Goal: Communication & Community: Participate in discussion

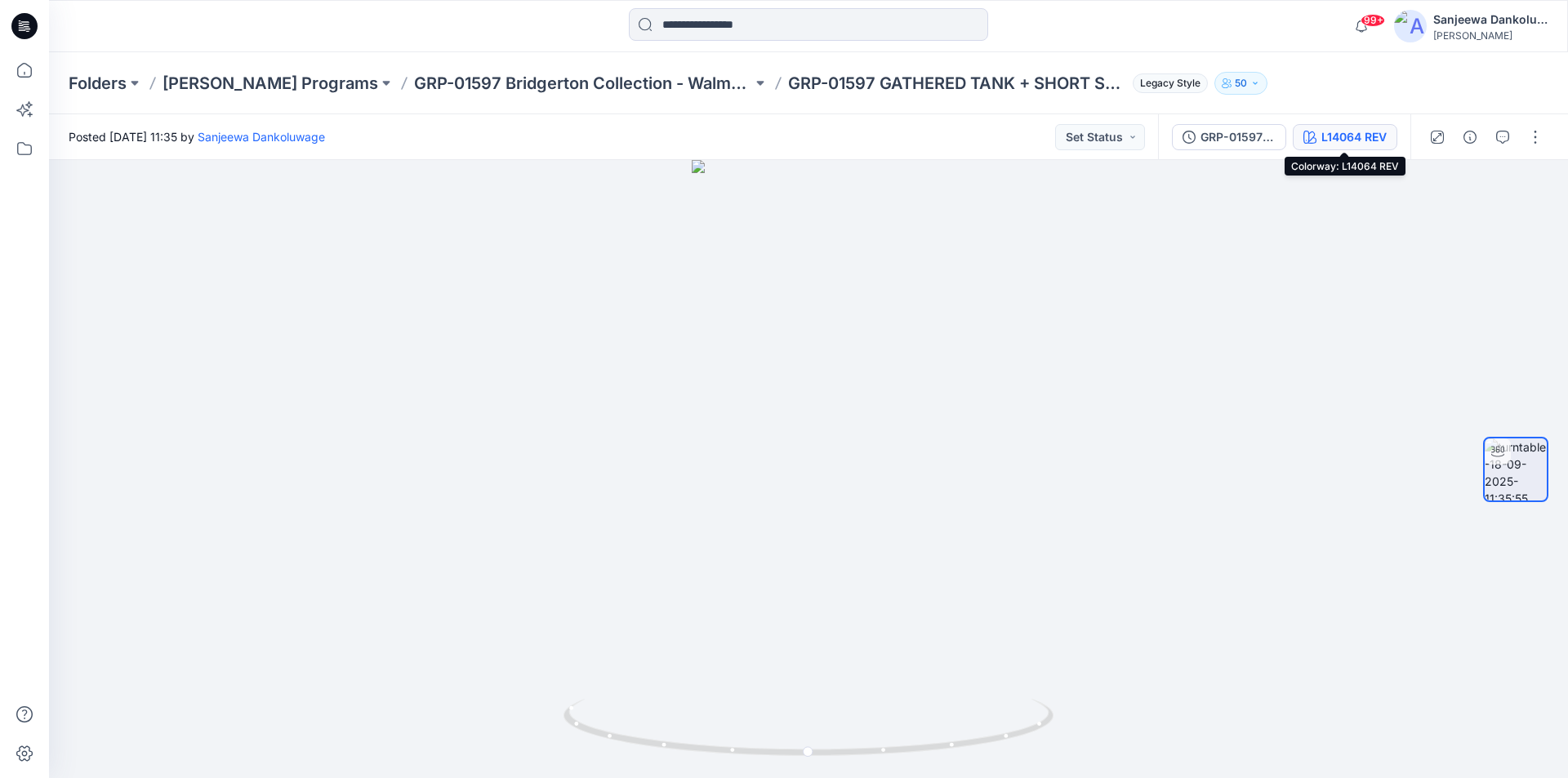
click at [1356, 137] on div "L14064 REV" at bounding box center [1354, 137] width 65 height 18
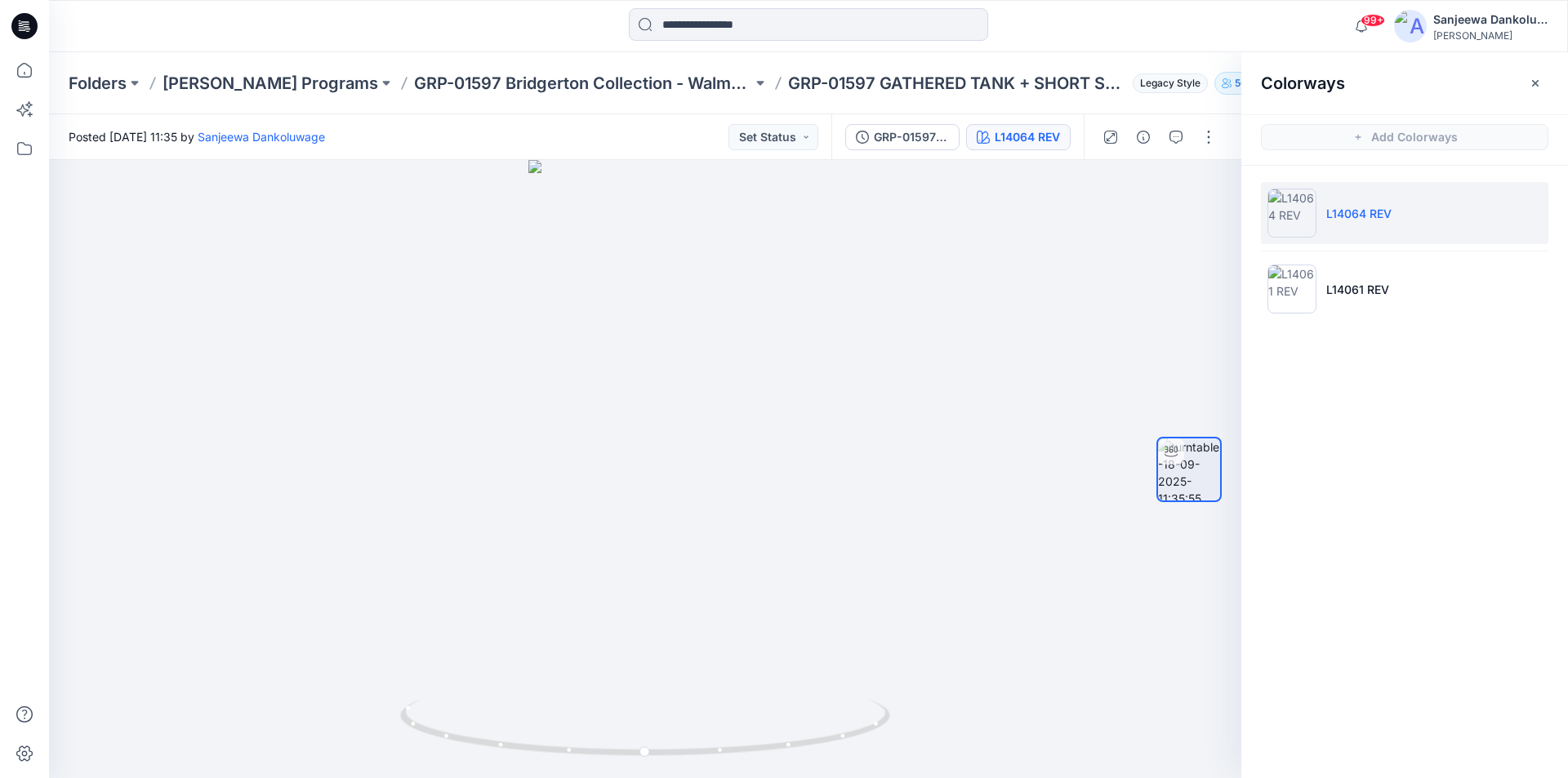
click at [22, 24] on icon at bounding box center [24, 26] width 26 height 53
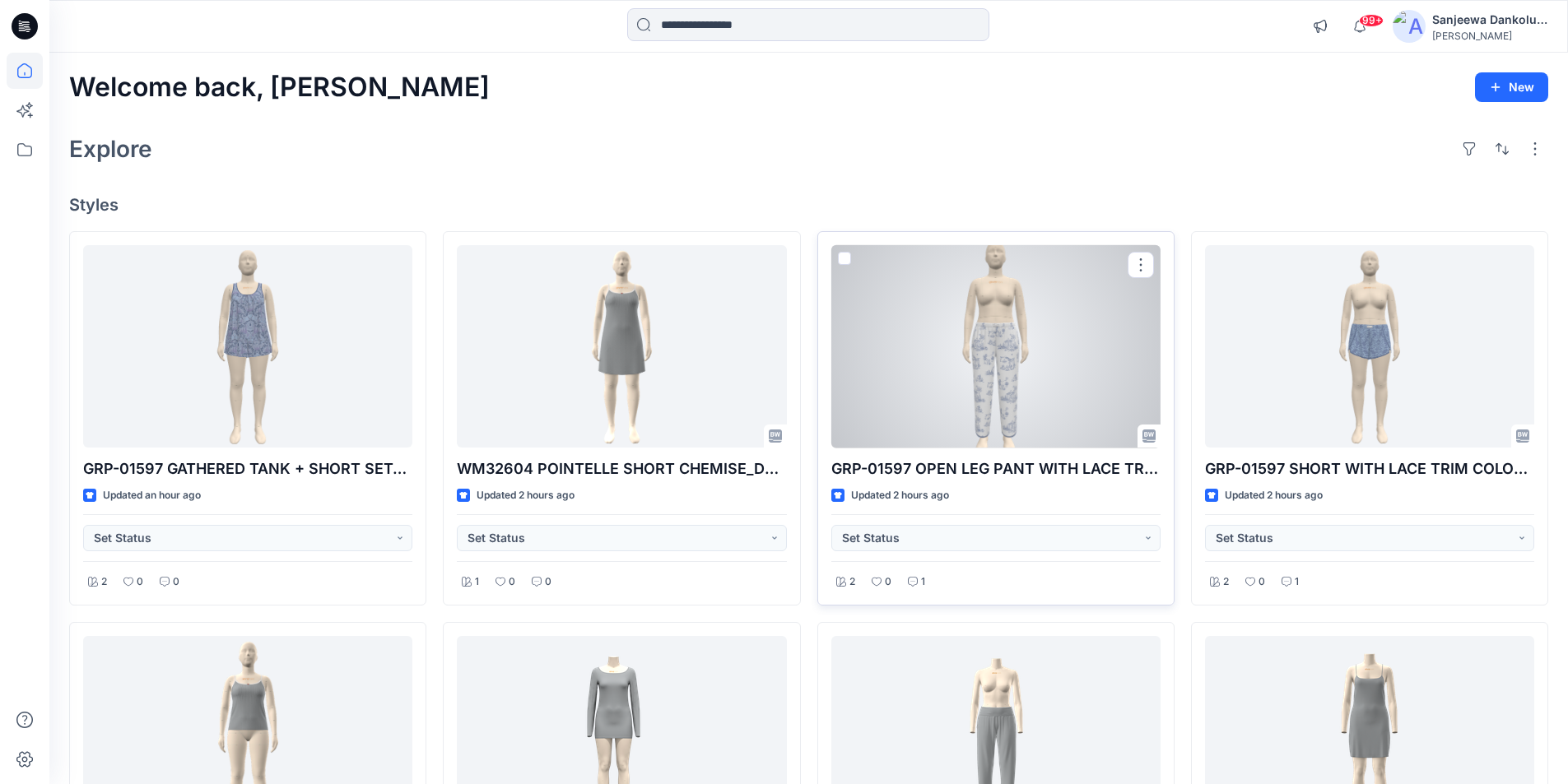
click at [1016, 368] on div at bounding box center [996, 346] width 329 height 203
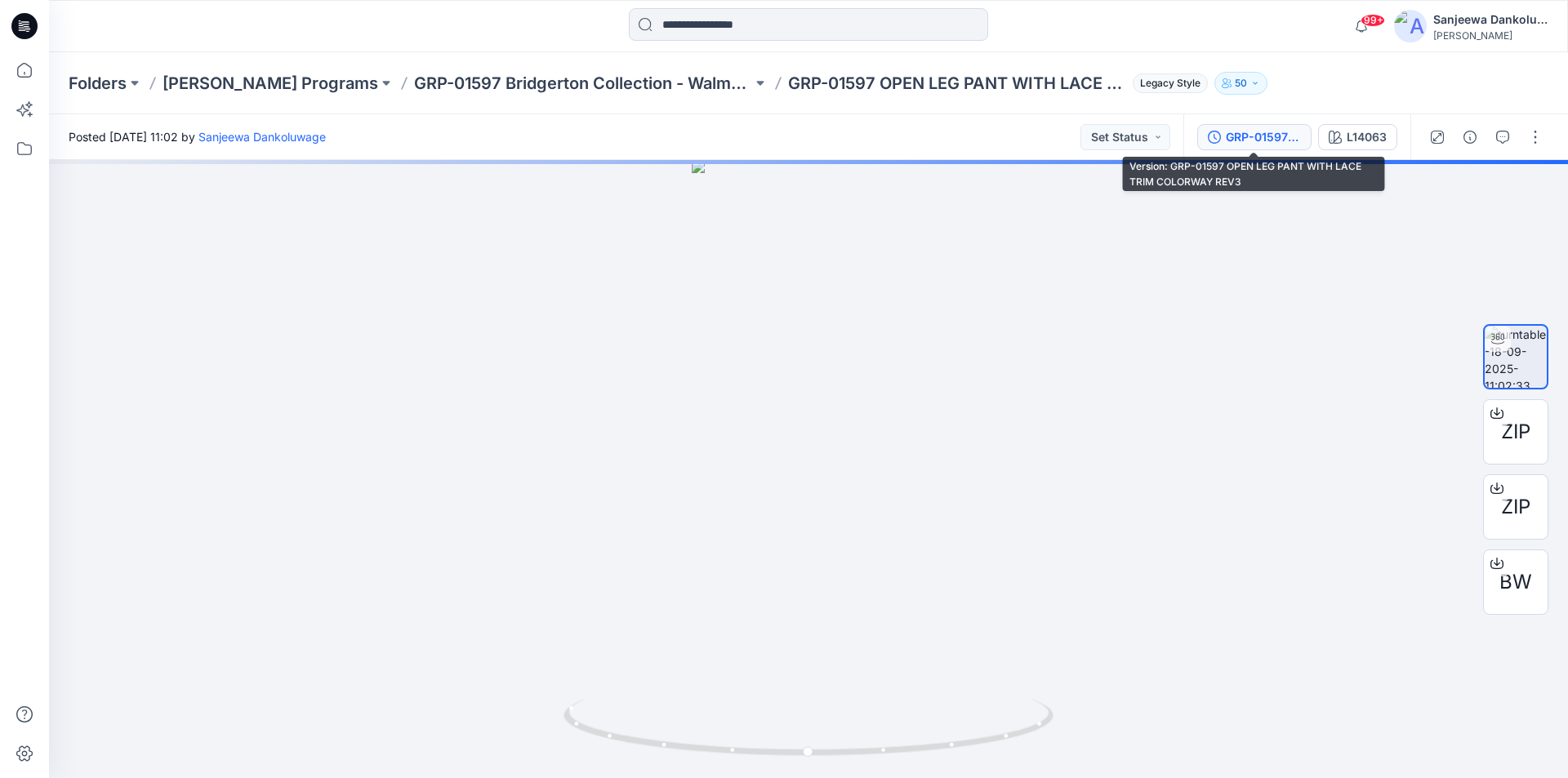
click at [1270, 142] on div "GRP-01597 OPEN LEG PANT WITH LACE TRIM COLORWAY REV3" at bounding box center [1263, 137] width 75 height 18
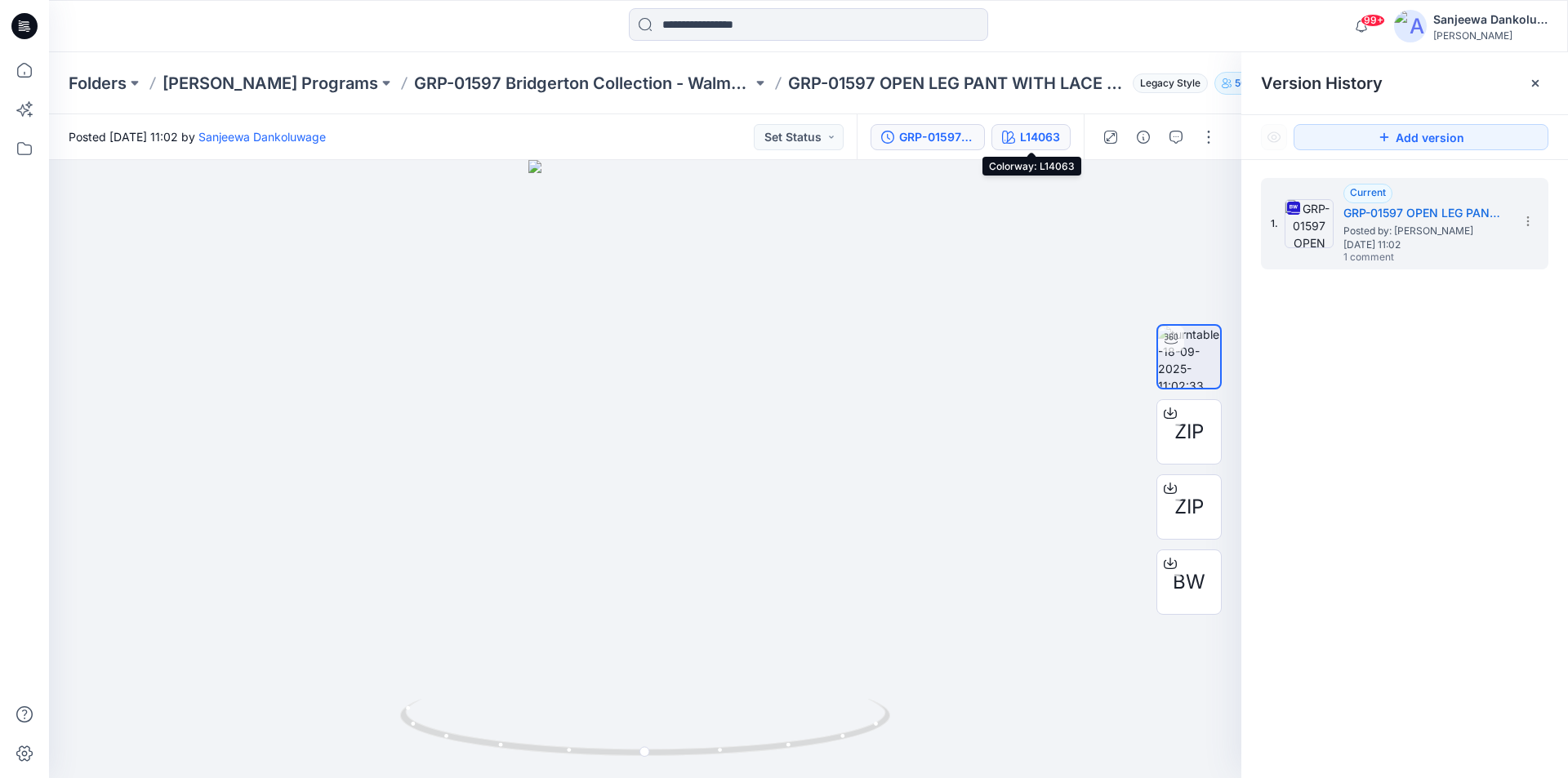
click at [1048, 139] on div "L14063" at bounding box center [1040, 137] width 40 height 18
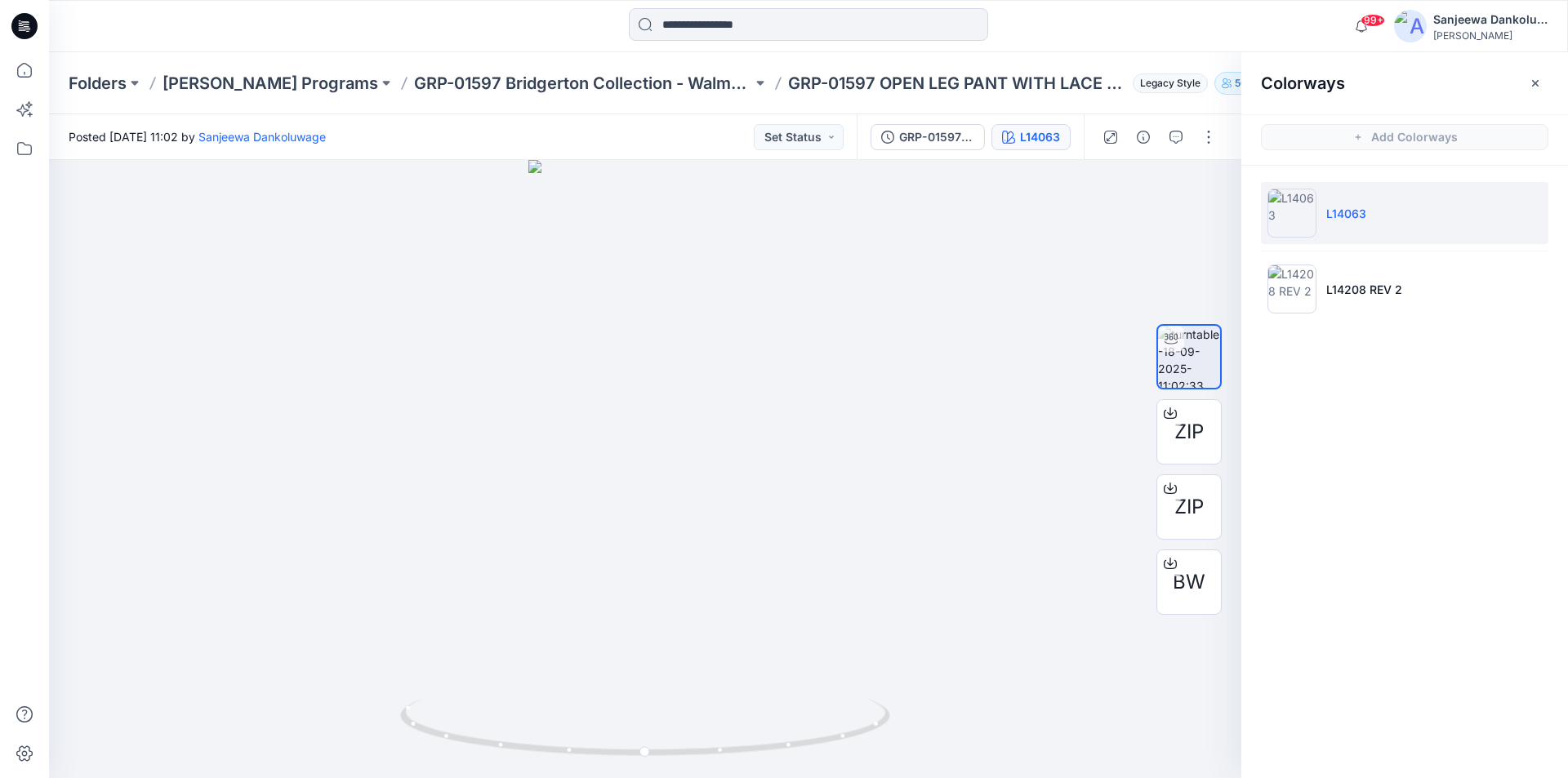
click at [21, 26] on icon at bounding box center [24, 26] width 26 height 26
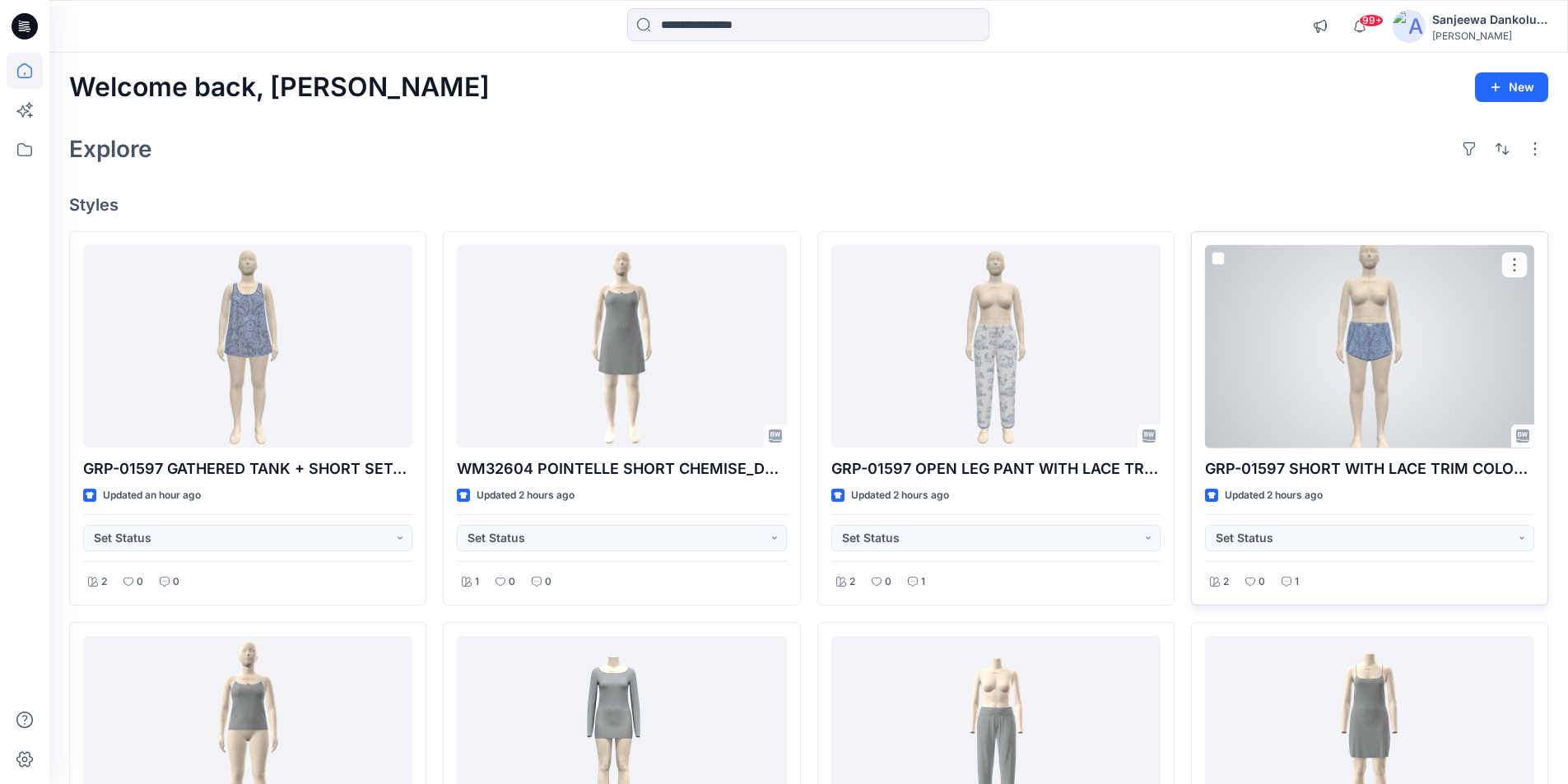
click at [1356, 377] on div at bounding box center [1370, 346] width 329 height 203
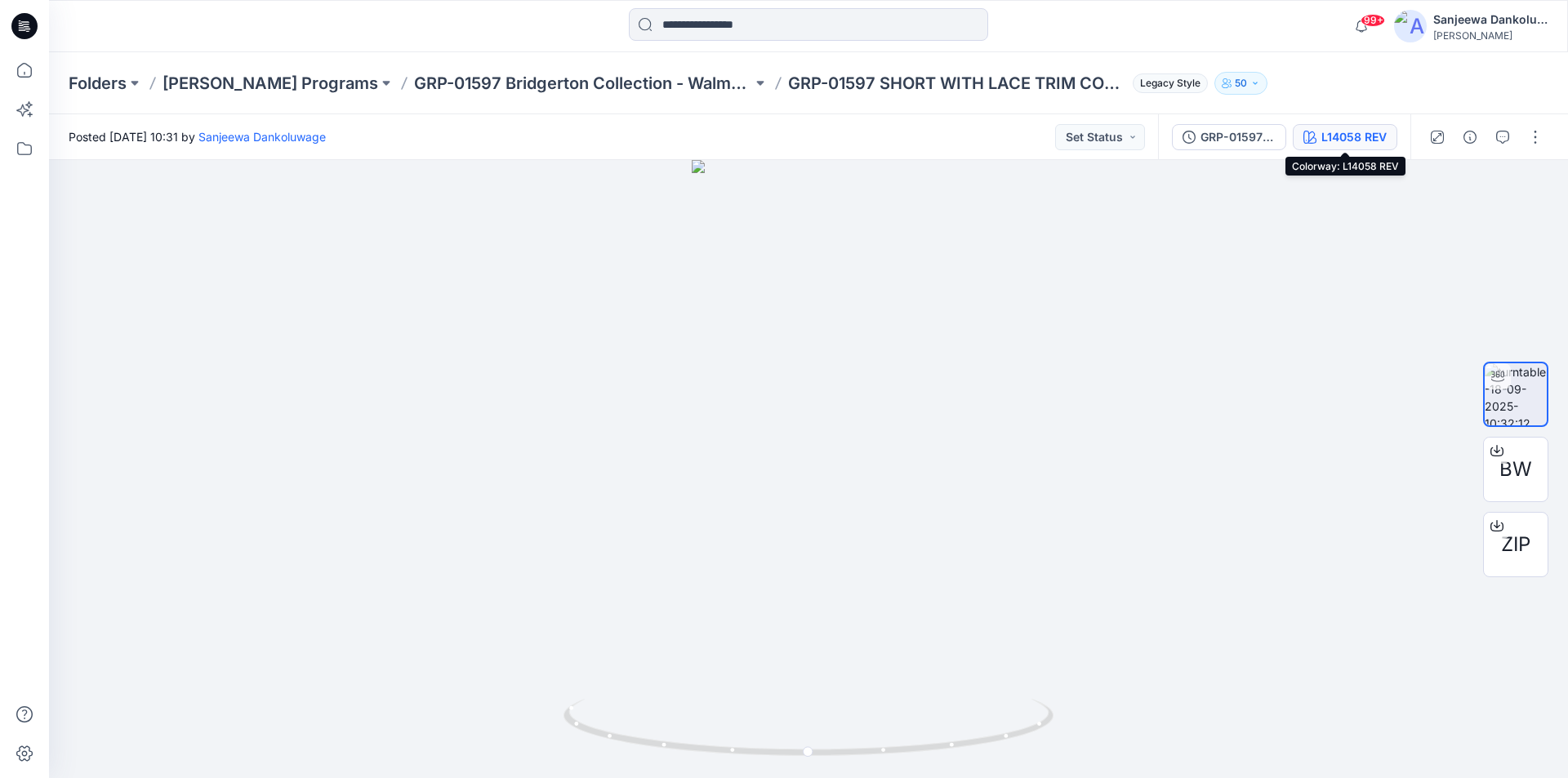
click at [1324, 139] on div "L14058 REV" at bounding box center [1354, 137] width 65 height 18
click at [26, 26] on icon at bounding box center [24, 26] width 26 height 26
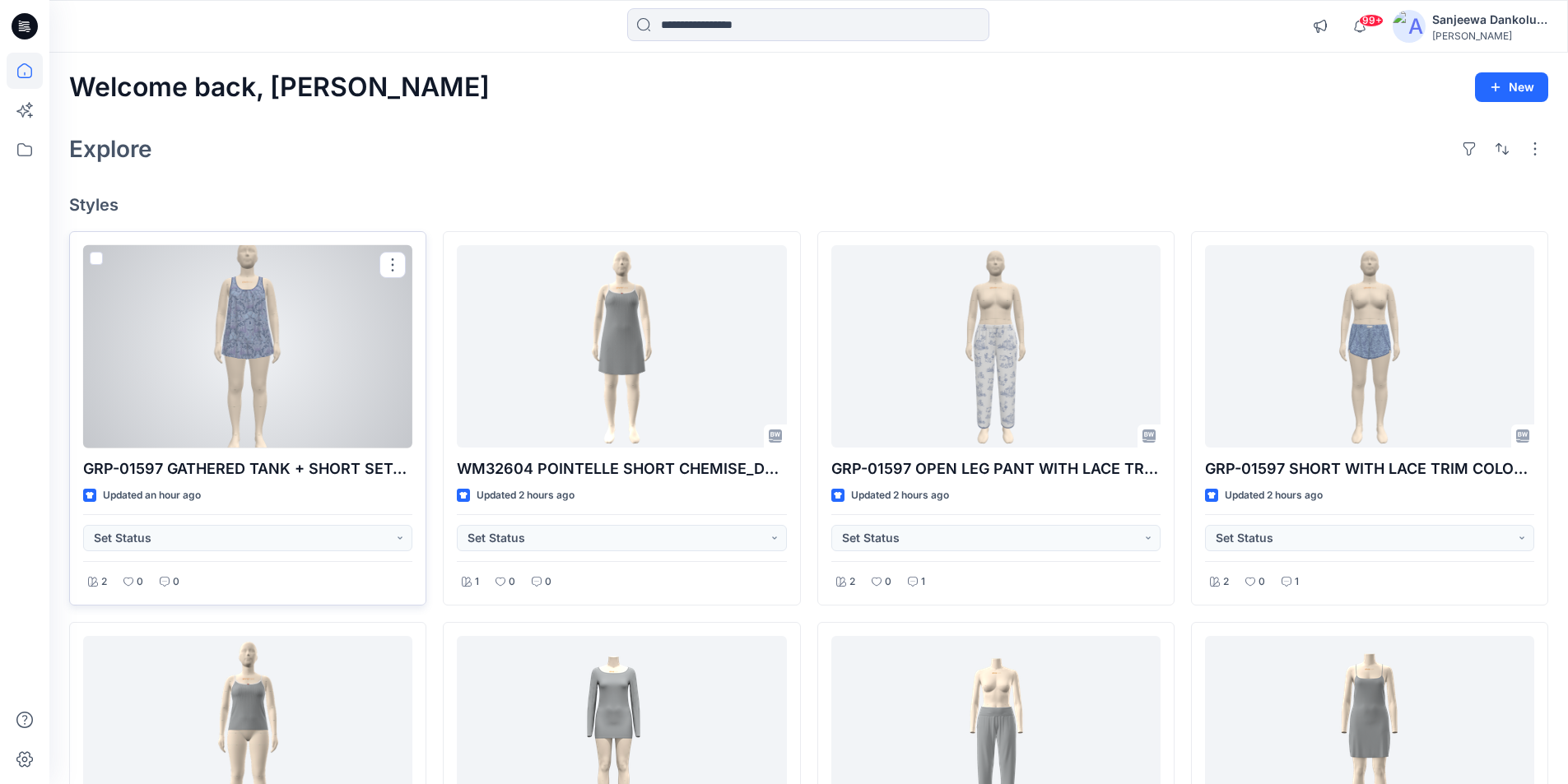
click at [291, 384] on div at bounding box center [247, 346] width 329 height 203
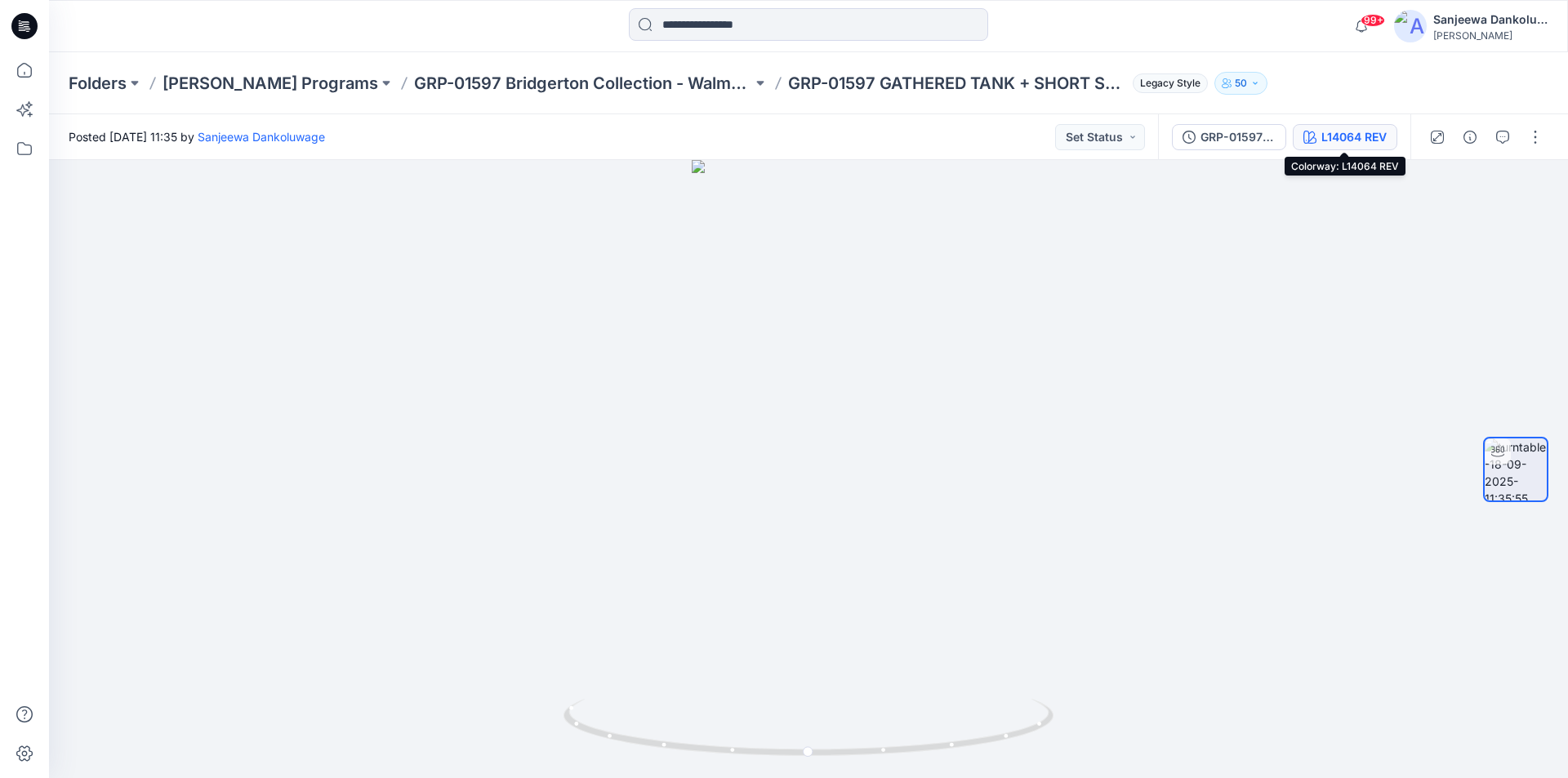
click at [1350, 141] on div "L14064 REV" at bounding box center [1354, 137] width 65 height 18
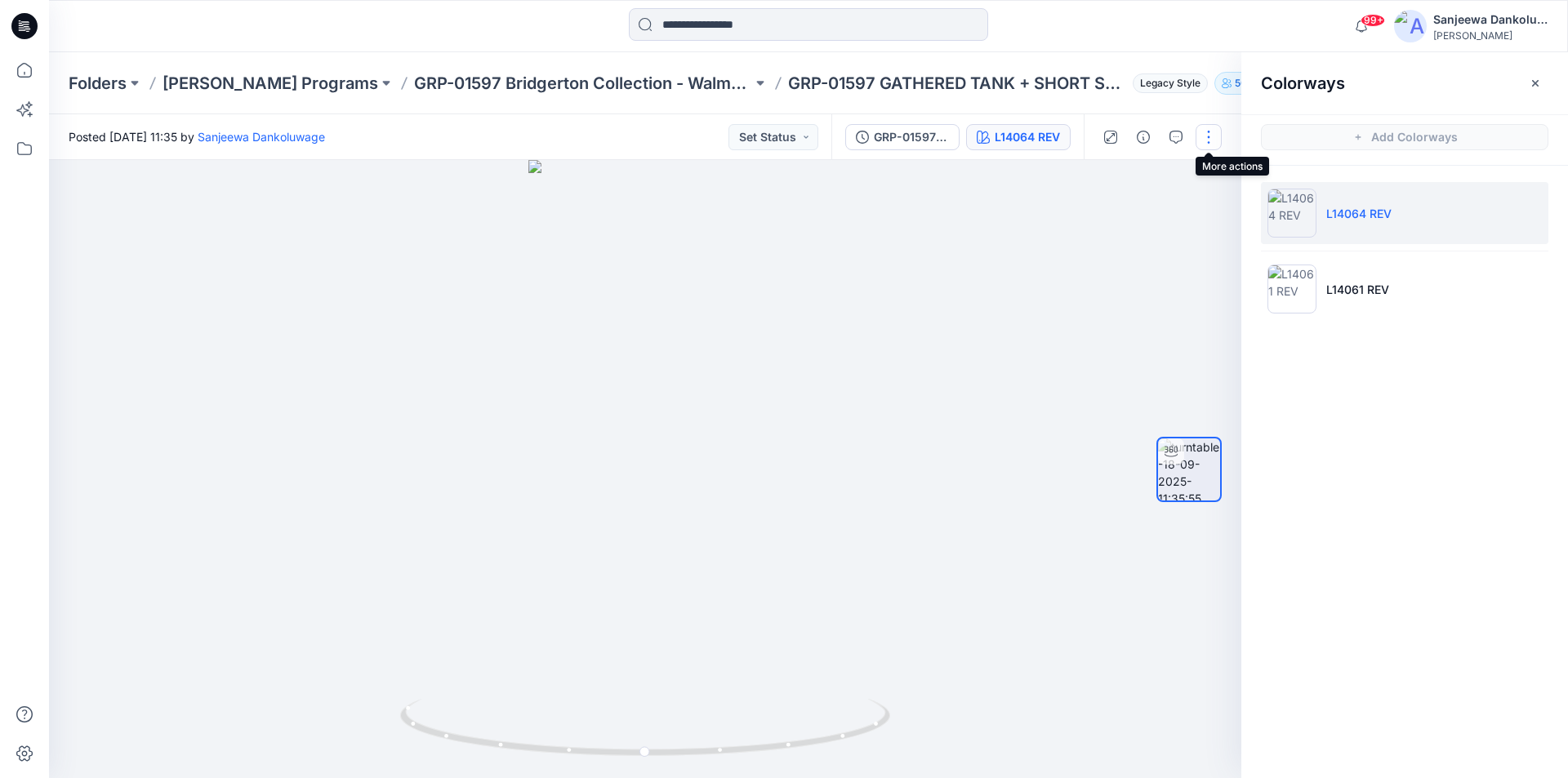
click at [1209, 127] on button "button" at bounding box center [1208, 137] width 26 height 26
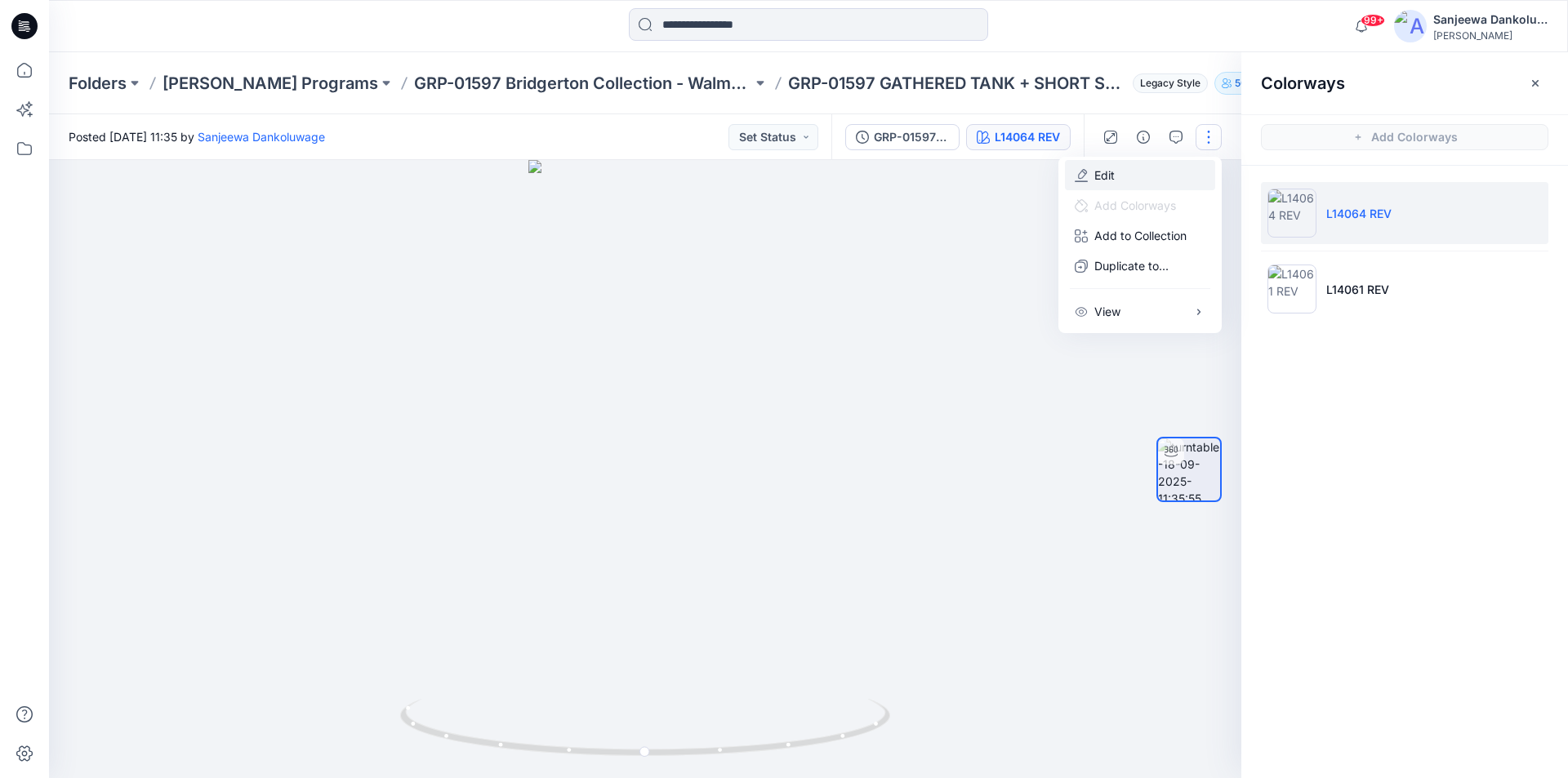
click at [1140, 174] on button "Edit" at bounding box center [1139, 176] width 150 height 31
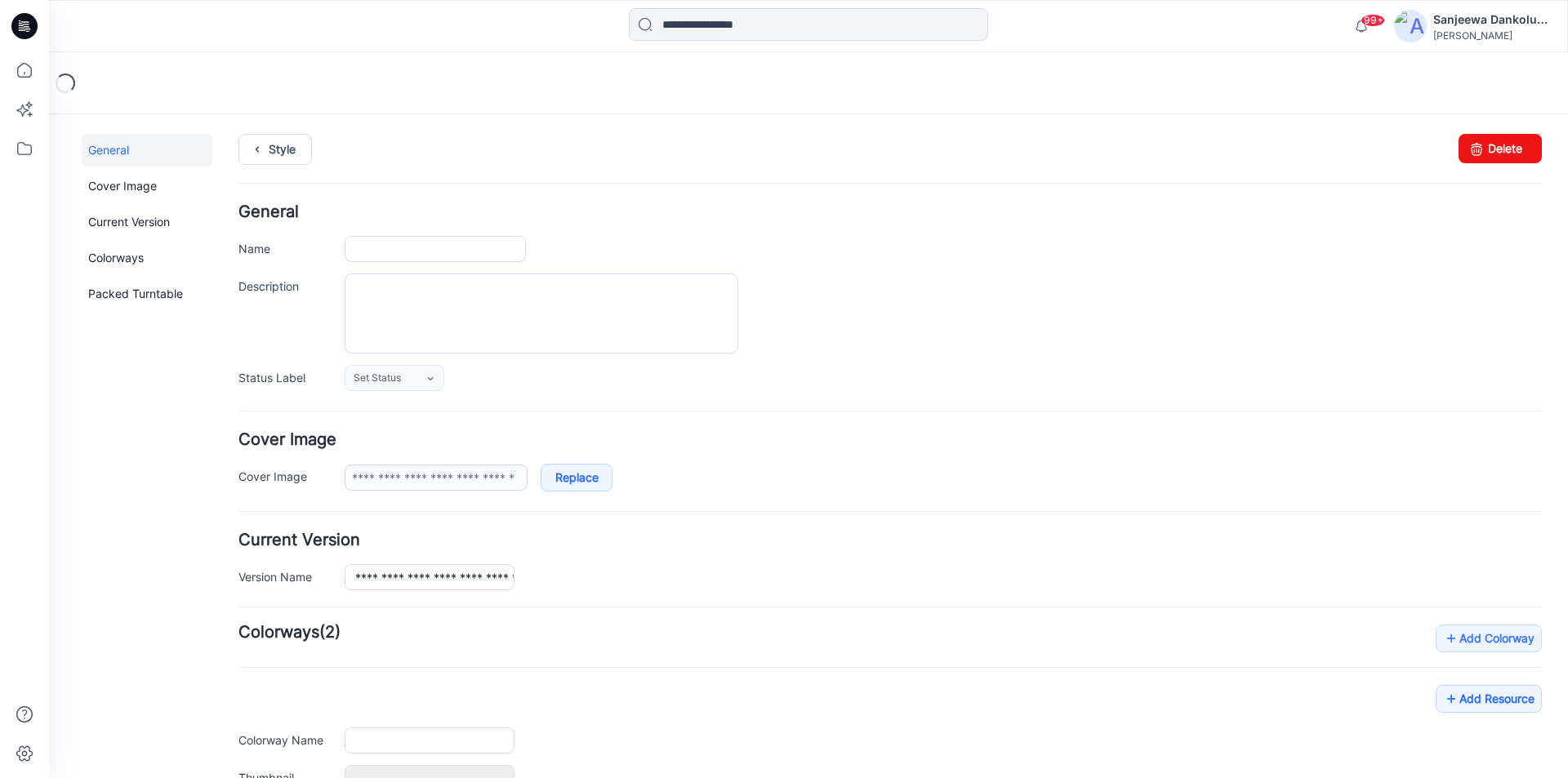
type input "**********"
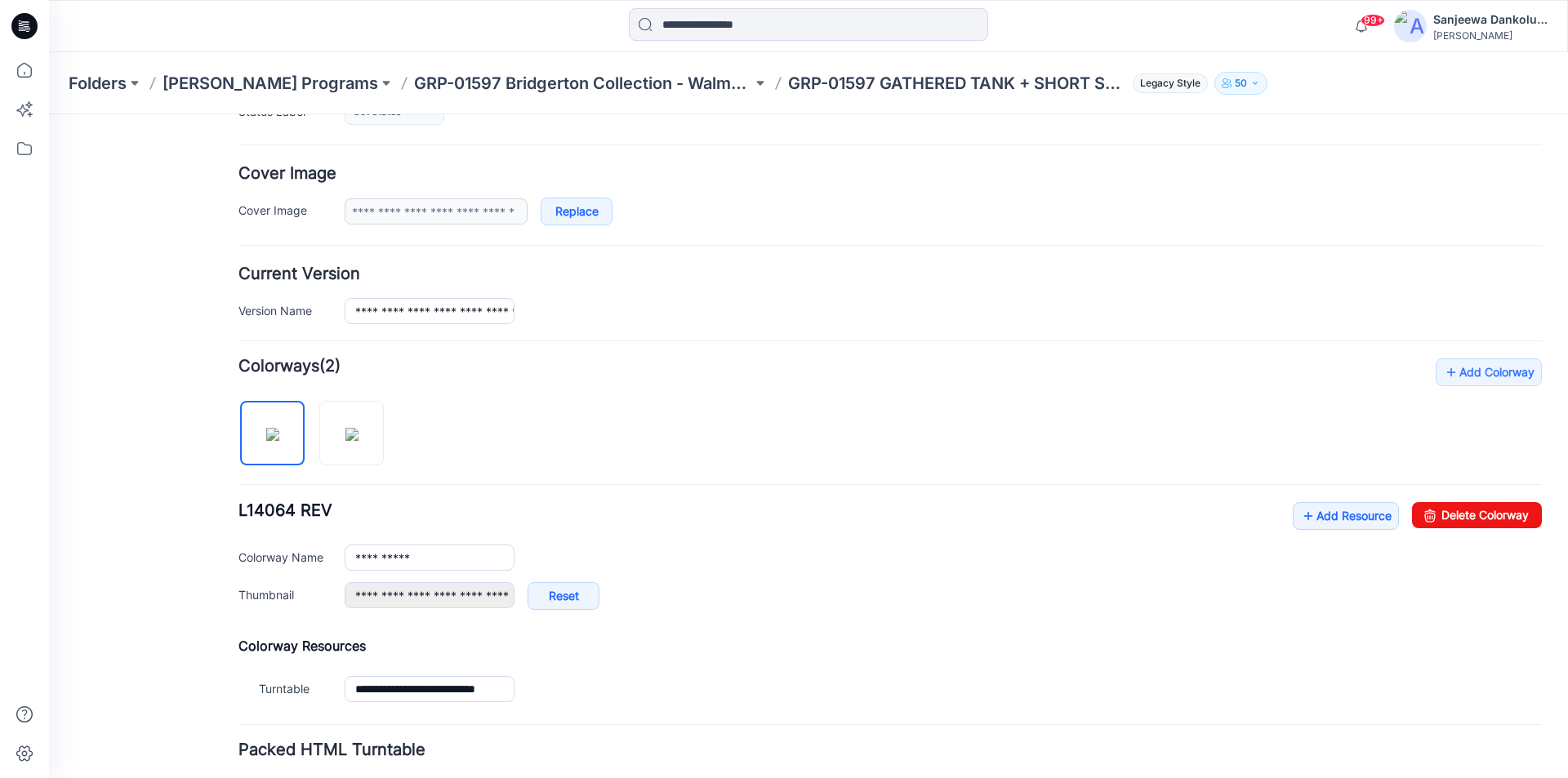
scroll to position [326, 0]
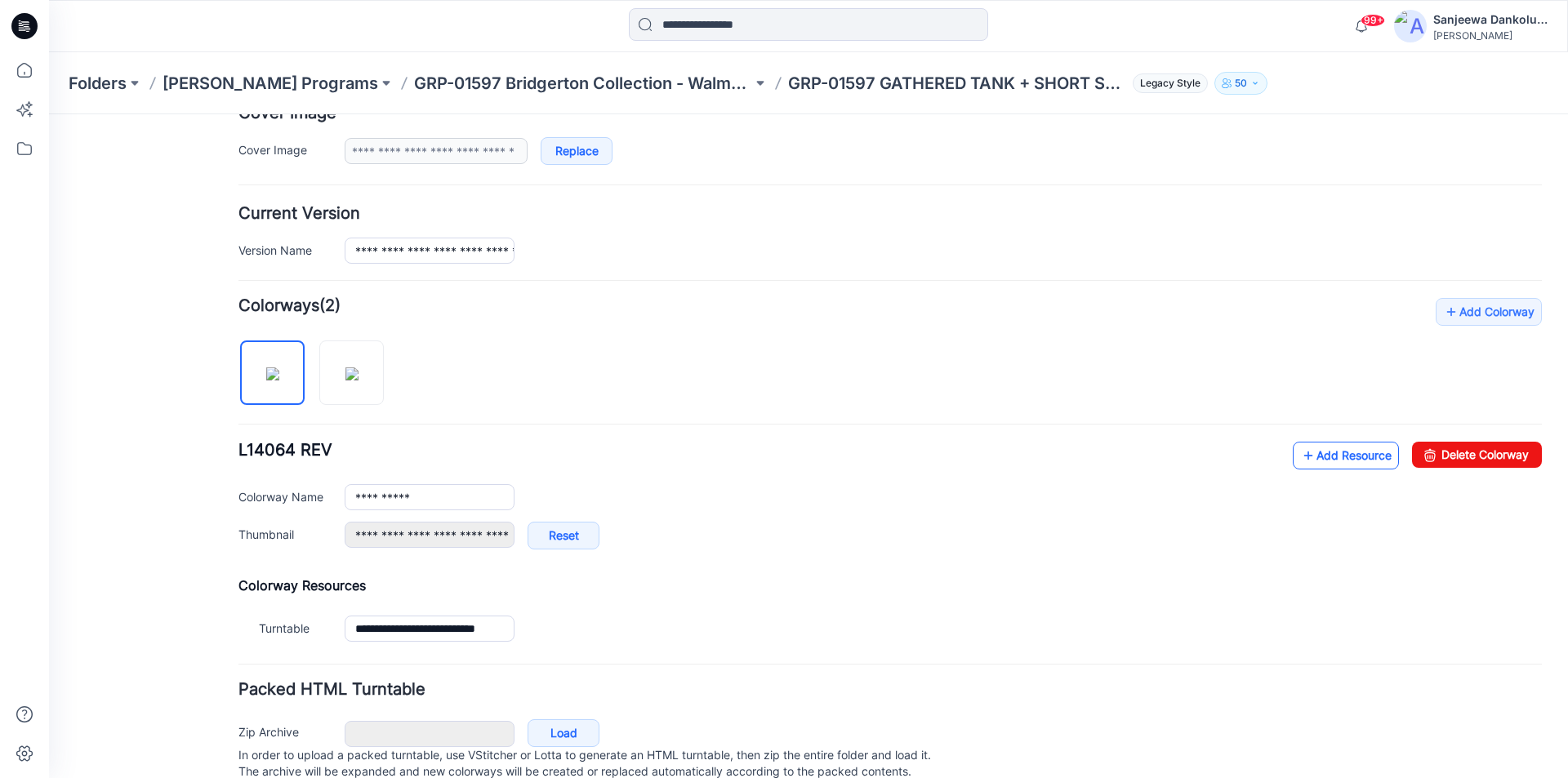
click at [1311, 460] on link "Add Resource" at bounding box center [1346, 455] width 106 height 28
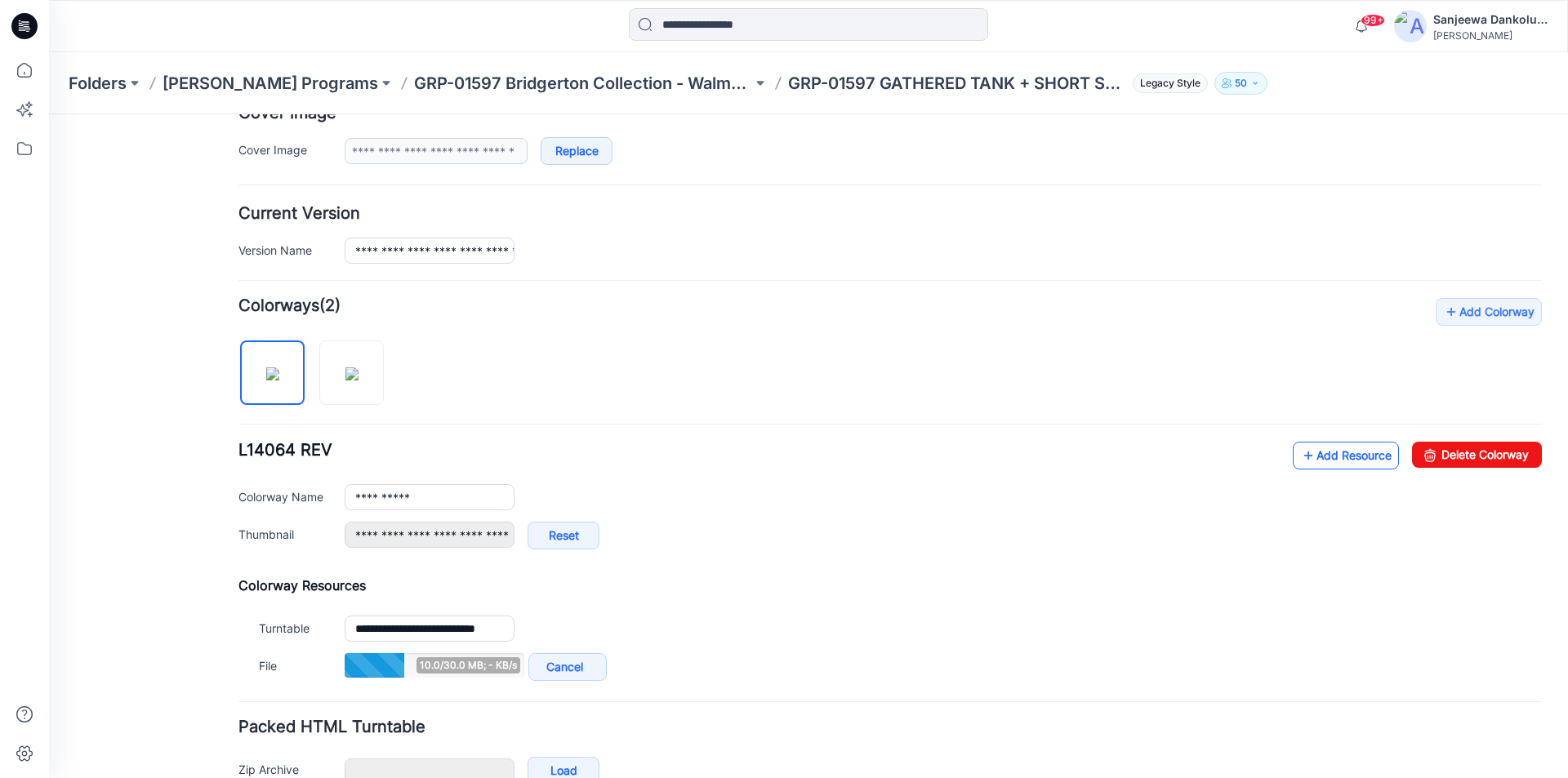
click at [1339, 459] on link "Add Resource" at bounding box center [1346, 455] width 106 height 28
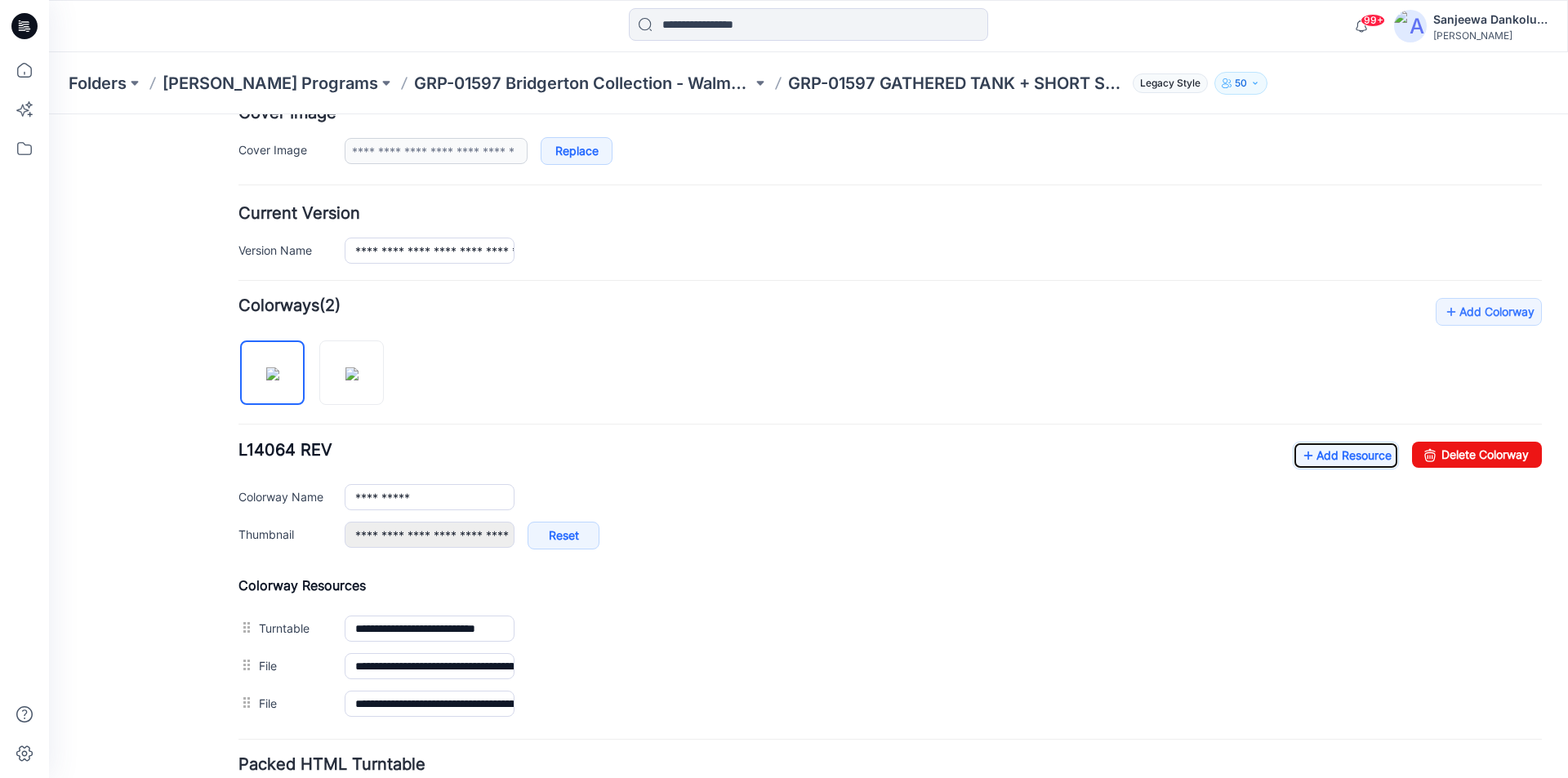
click at [24, 28] on icon at bounding box center [22, 27] width 6 height 1
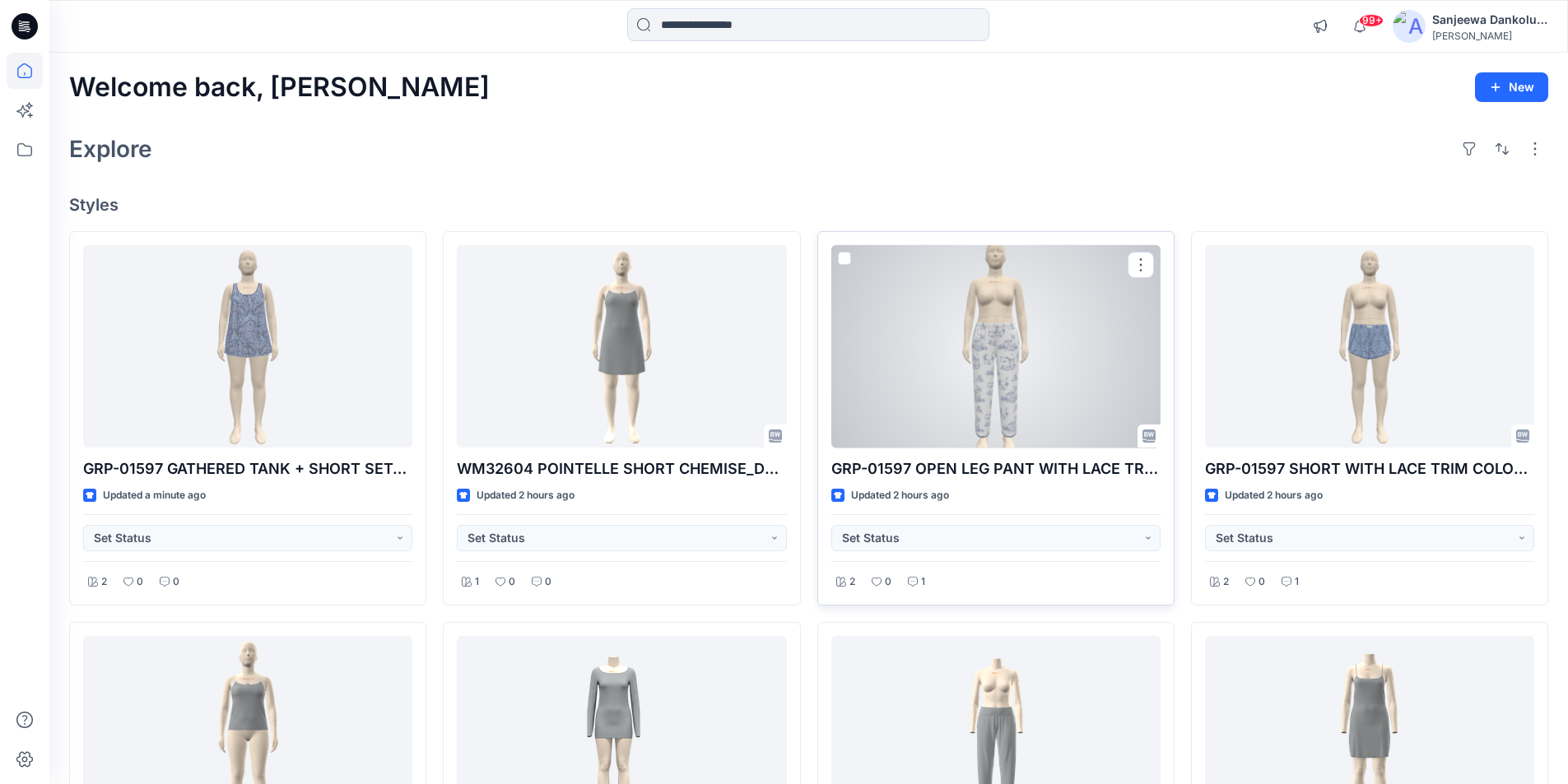
click at [951, 415] on div at bounding box center [996, 346] width 329 height 203
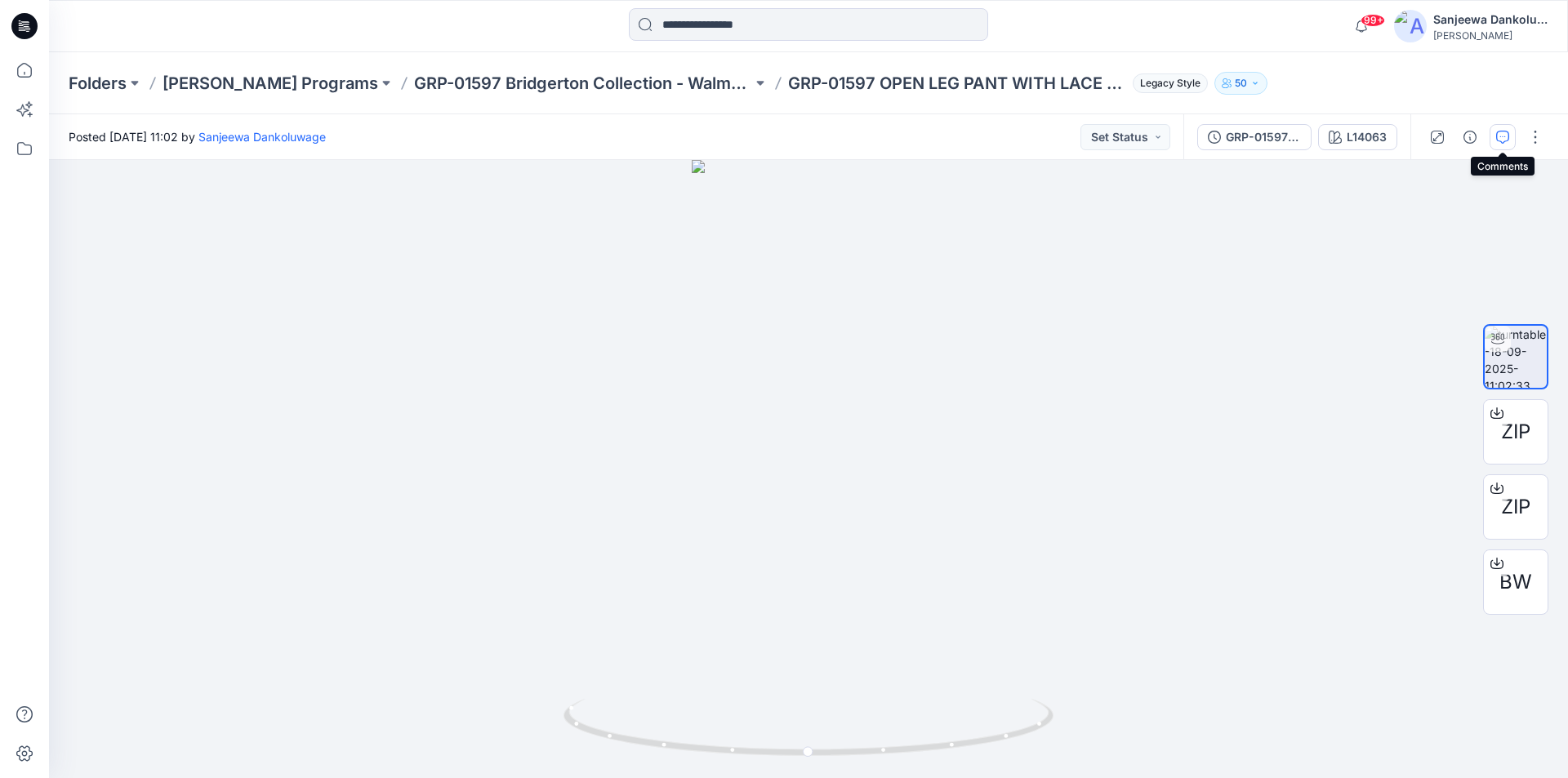
click at [1506, 136] on icon "button" at bounding box center [1503, 137] width 13 height 13
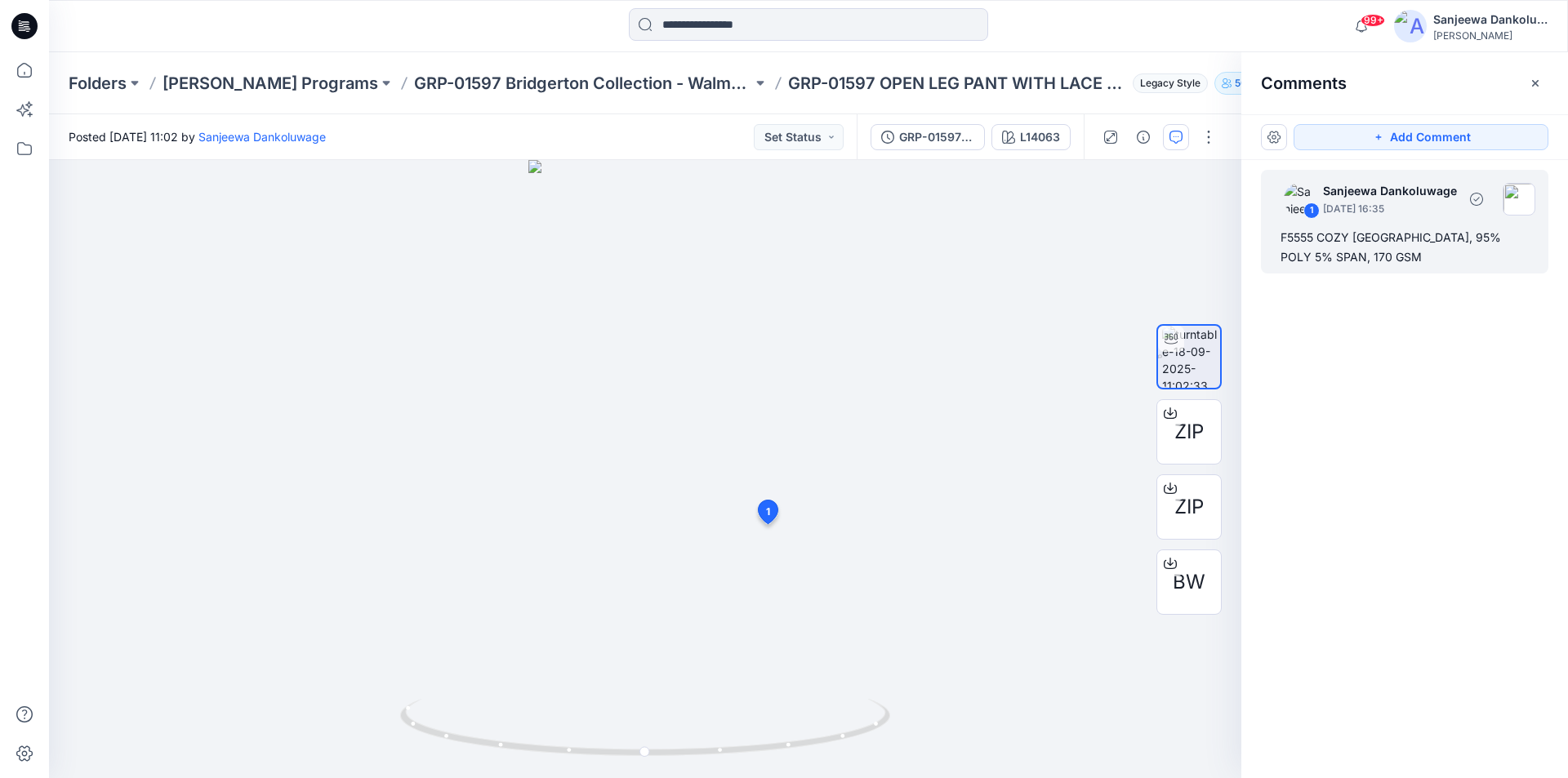
click at [1316, 257] on div "F5555 COZY JERSEY, 95% POLY 5% SPAN, 170 GSM" at bounding box center [1405, 247] width 248 height 39
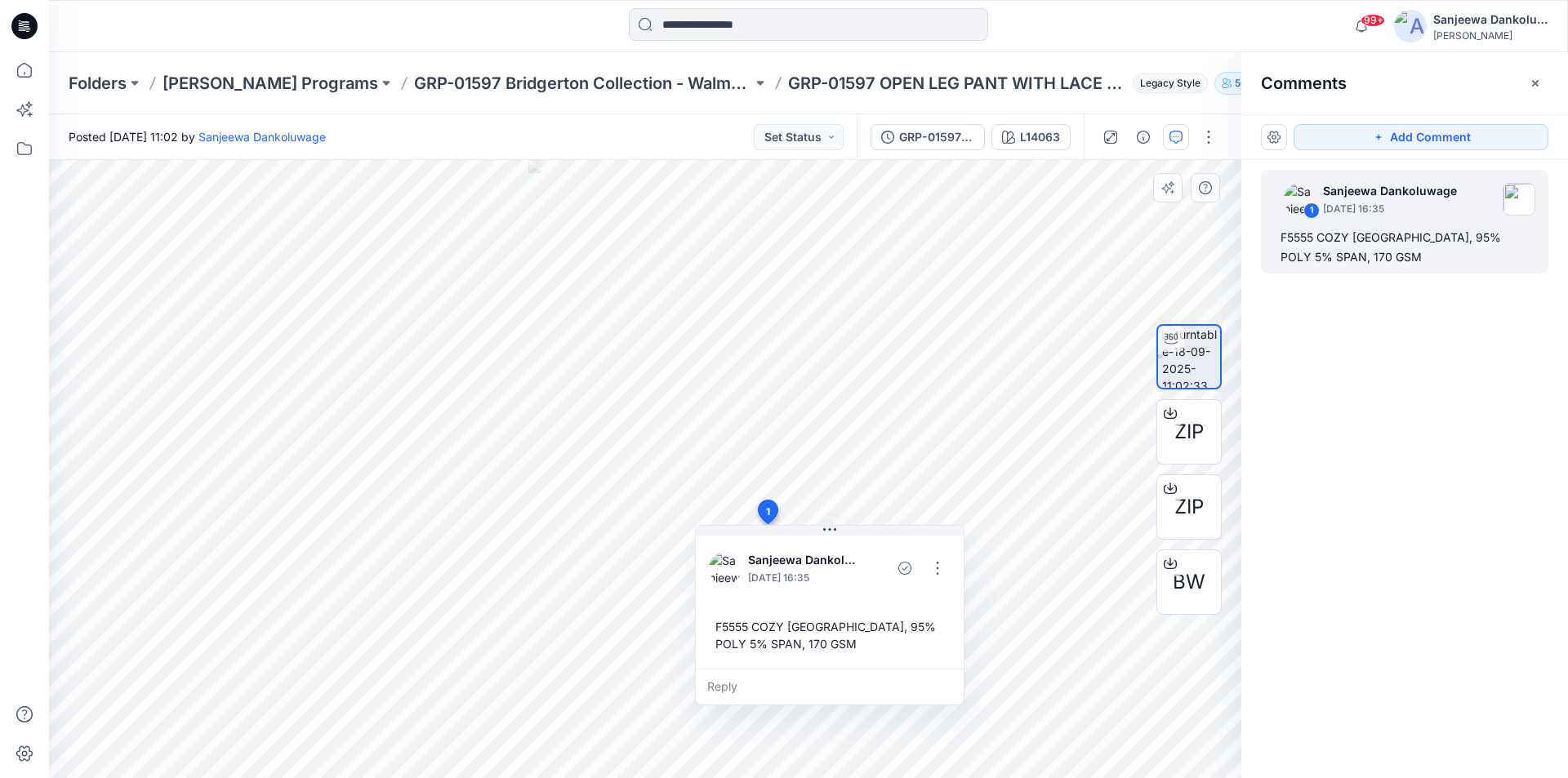
drag, startPoint x: 857, startPoint y: 654, endPoint x: 810, endPoint y: 646, distance: 47.7
click at [810, 646] on div "F5555 COZY JERSEY, 95% POLY 5% SPAN, 170 GSM" at bounding box center [829, 636] width 242 height 48
drag, startPoint x: 773, startPoint y: 642, endPoint x: 718, endPoint y: 635, distance: 55.4
click at [718, 635] on div "F5555 COZY JERSEY, 95% POLY 5% SPAN, 170 GSM" at bounding box center [829, 636] width 242 height 48
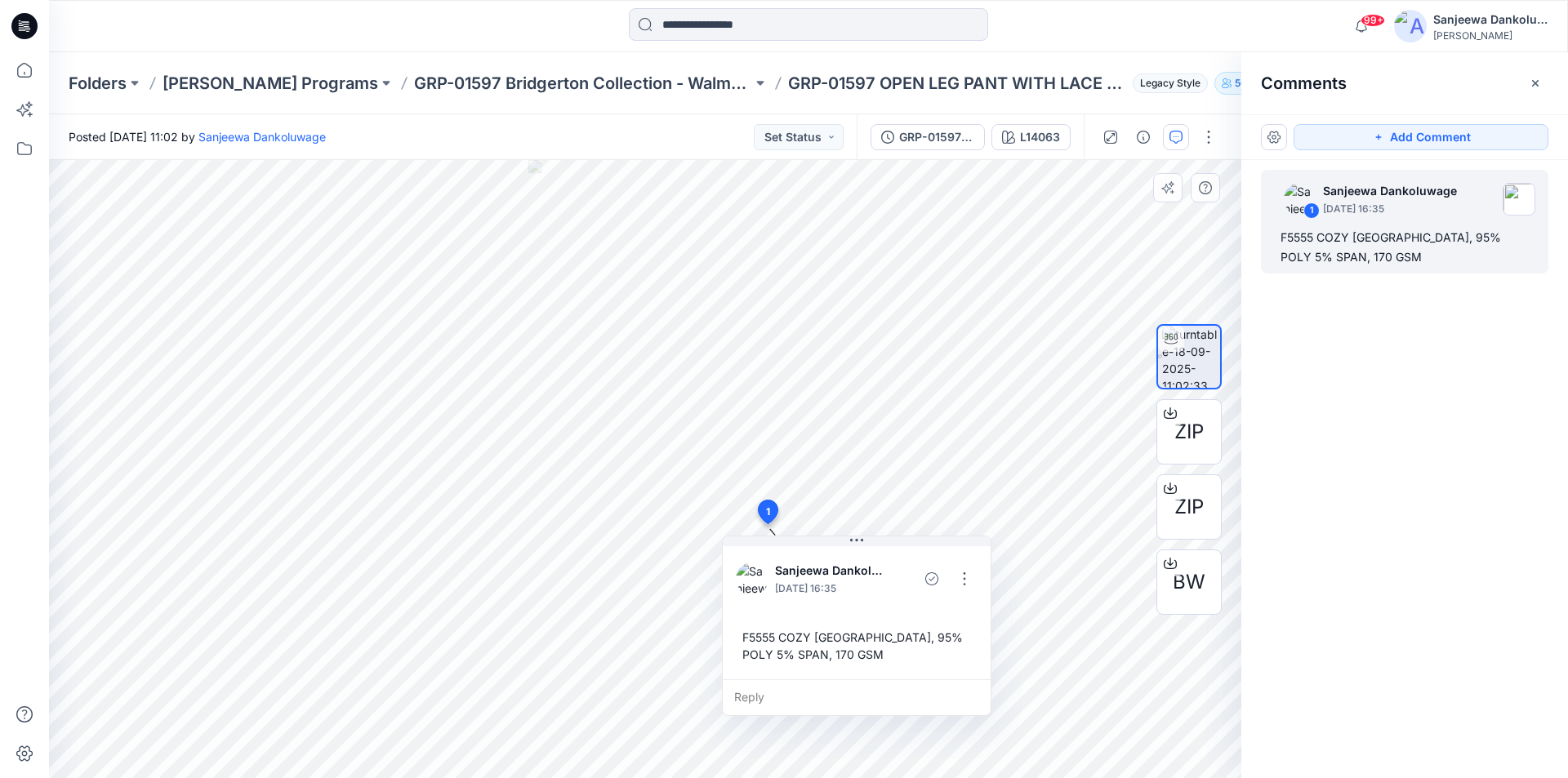
drag, startPoint x: 715, startPoint y: 624, endPoint x: 762, endPoint y: 635, distance: 48.3
click at [762, 635] on div "F5555 COZY JERSEY, 95% POLY 5% SPAN, 170 GSM" at bounding box center [857, 646] width 242 height 48
click at [762, 641] on div "F5555 COZY JERSEY, 95% POLY 5% SPAN, 170 GSM" at bounding box center [876, 646] width 242 height 48
click at [783, 657] on div "F5555 COZY JERSEY, 95% POLY 5% SPAN, 170 GSM" at bounding box center [876, 646] width 242 height 48
click at [770, 641] on div "F5555 COZY JERSEY, 95% POLY 5% SPAN, 170 GSM" at bounding box center [876, 646] width 242 height 48
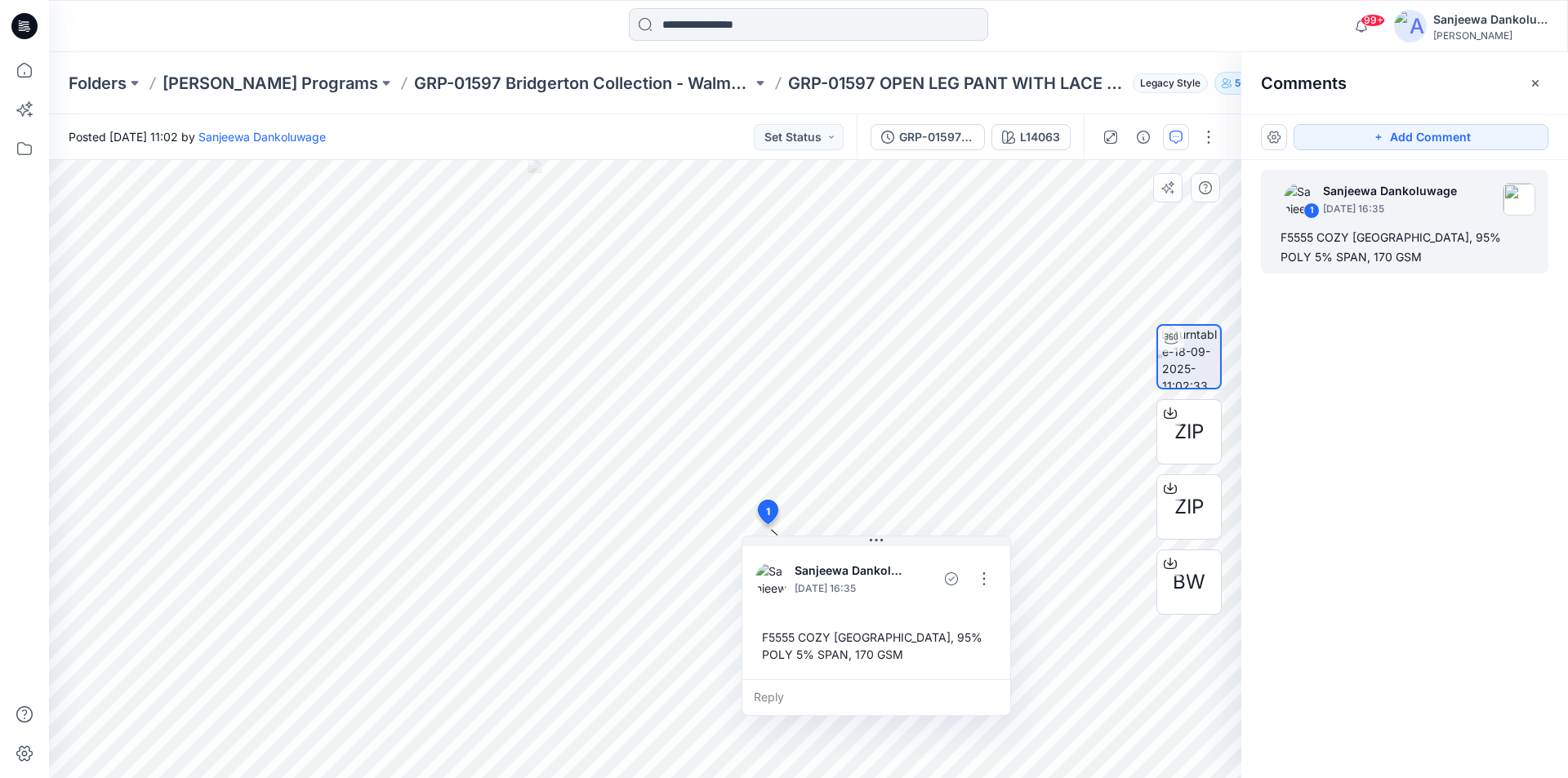
click at [768, 640] on div "F5555 COZY JERSEY, 95% POLY 5% SPAN, 170 GSM" at bounding box center [876, 646] width 242 height 48
drag, startPoint x: 808, startPoint y: 651, endPoint x: 785, endPoint y: 641, distance: 25.1
click at [785, 641] on div "F5555 COZY JERSEY, 95% POLY 5% SPAN, 170 GSM" at bounding box center [876, 646] width 242 height 48
click at [769, 633] on div "F5555 COZY JERSEY, 95% POLY 5% SPAN, 170 GSM" at bounding box center [876, 646] width 242 height 48
click at [763, 638] on div "F5555 COZY JERSEY, 95% POLY 5% SPAN, 170 GSM" at bounding box center [876, 646] width 242 height 48
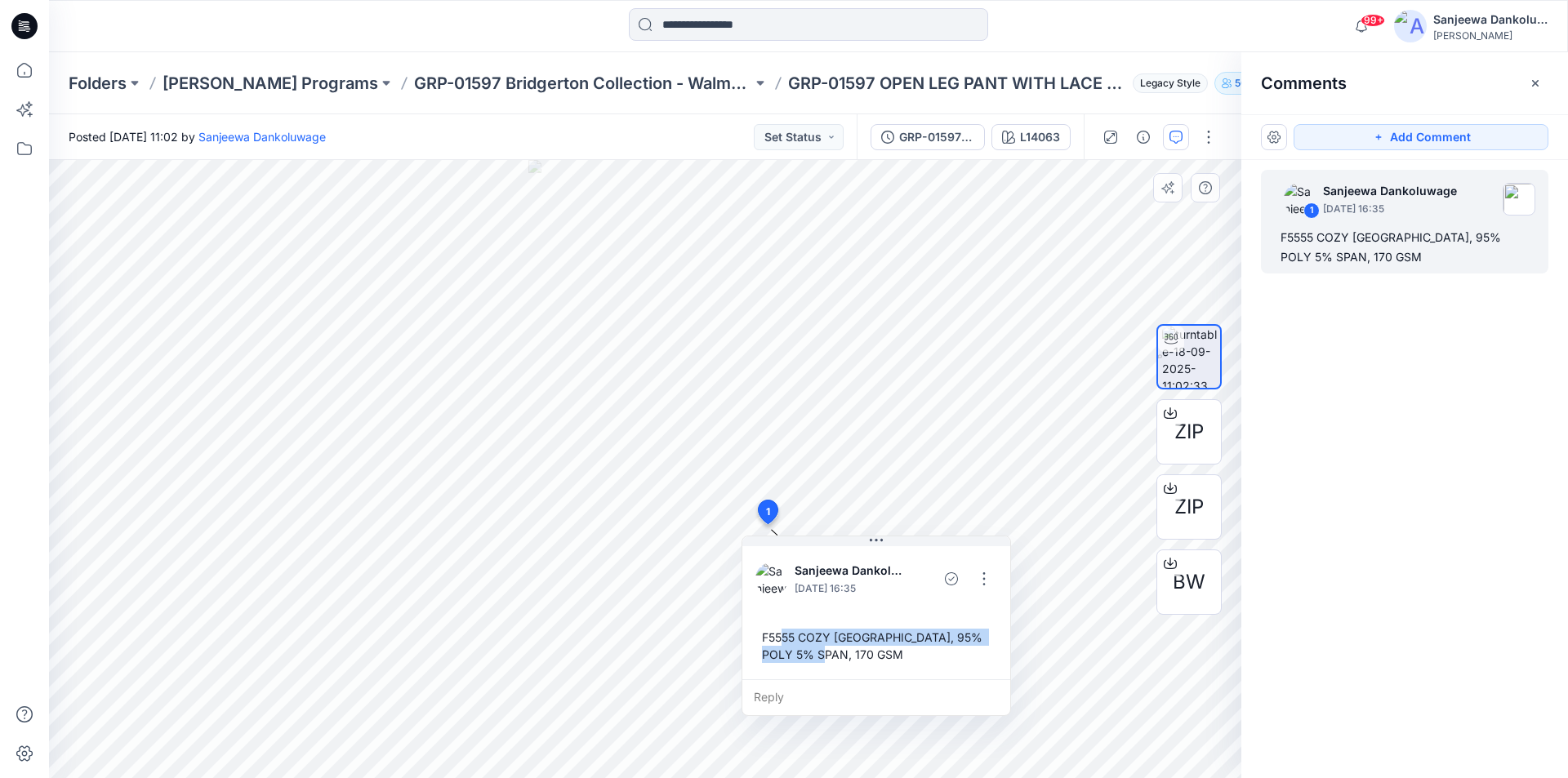
click at [840, 652] on div "F5555 COZY JERSEY, 95% POLY 5% SPAN, 170 GSM" at bounding box center [876, 646] width 242 height 48
click at [765, 639] on div "F5555 COZY JERSEY, 95% POLY 5% SPAN, 170 GSM" at bounding box center [876, 646] width 242 height 48
click at [791, 638] on div "F5555 COZY JERSEY, 95% POLY 5% SPAN, 170 GSM" at bounding box center [876, 646] width 242 height 48
click at [762, 641] on div "F5555 COZY JERSEY, 95% POLY 5% SPAN, 170 GSM" at bounding box center [876, 646] width 242 height 48
click at [840, 652] on div "F5555 COZY JERSEY, 95% POLY 5% SPAN, 170 GSM" at bounding box center [876, 646] width 242 height 48
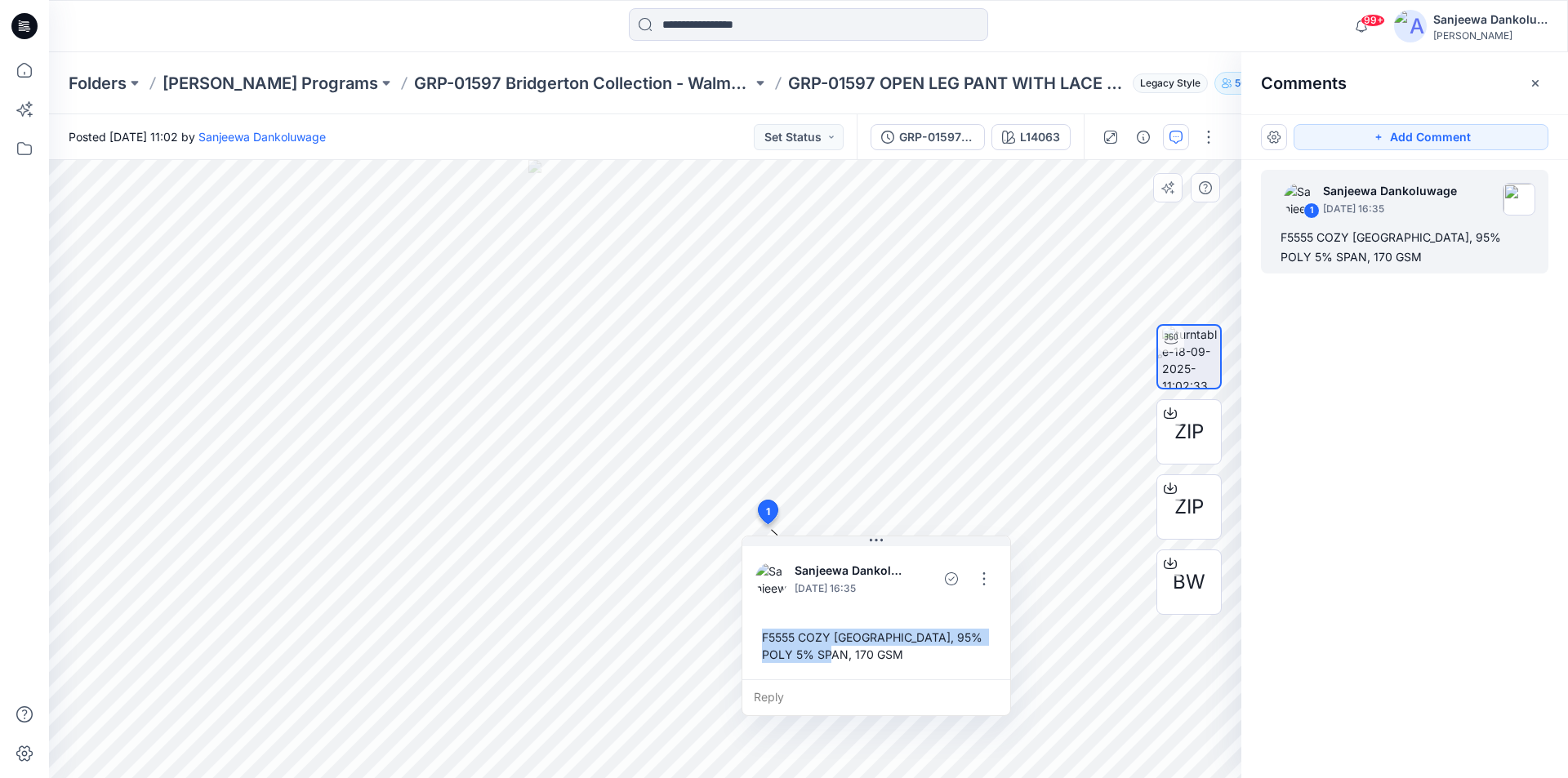
click at [844, 654] on div "F5555 COZY JERSEY, 95% POLY 5% SPAN, 170 GSM" at bounding box center [876, 646] width 242 height 48
copy div "F5555 COZY JERSEY, 95% POLY 5% SPAN, 170 GSM"
click at [28, 32] on icon at bounding box center [28, 32] width 4 height 1
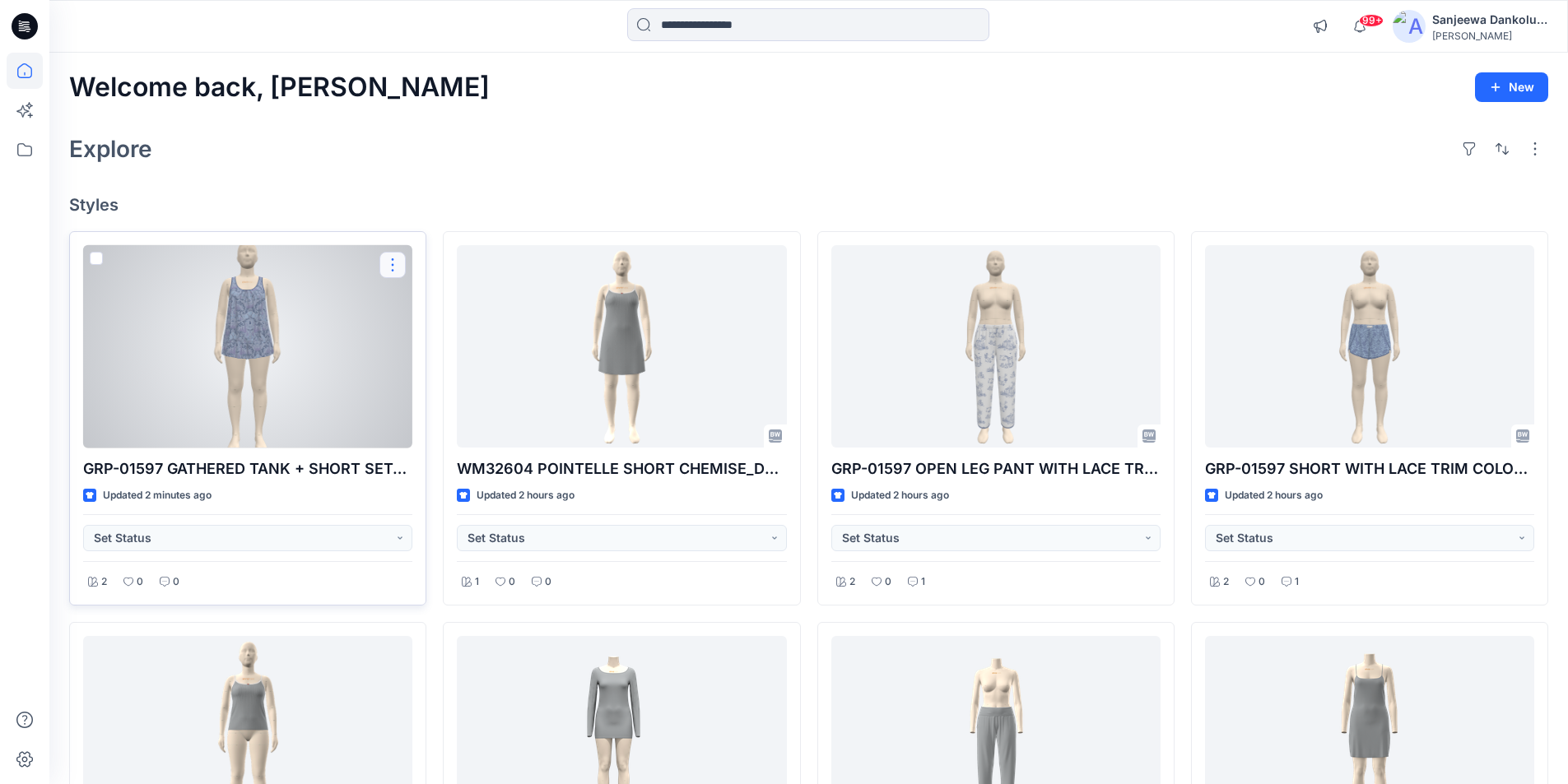
click at [396, 266] on button "button" at bounding box center [392, 265] width 26 height 26
click at [421, 332] on p "Comment" at bounding box center [439, 334] width 52 height 17
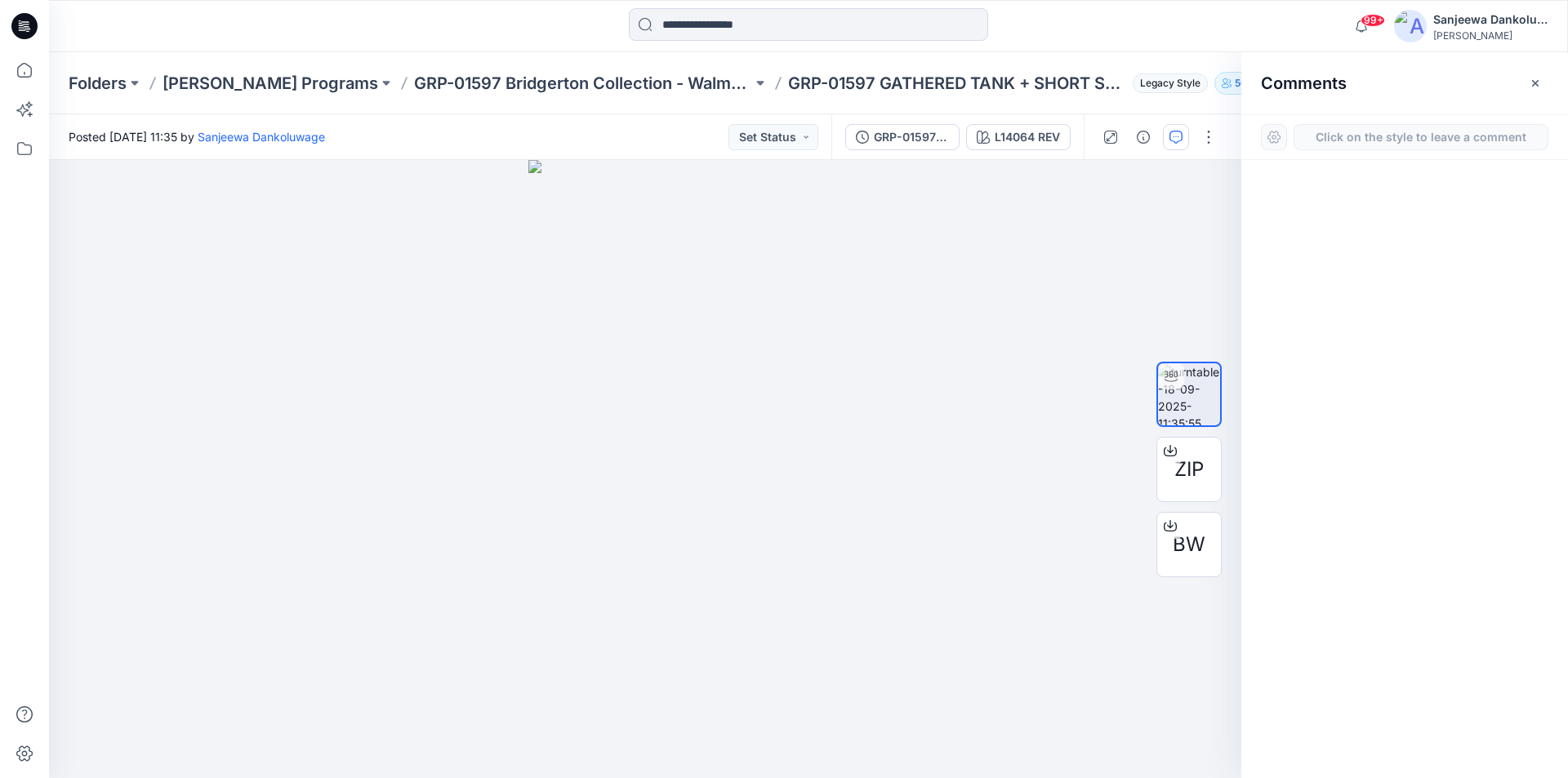
click at [1355, 134] on button "Click on the style to leave a comment" at bounding box center [1421, 137] width 255 height 26
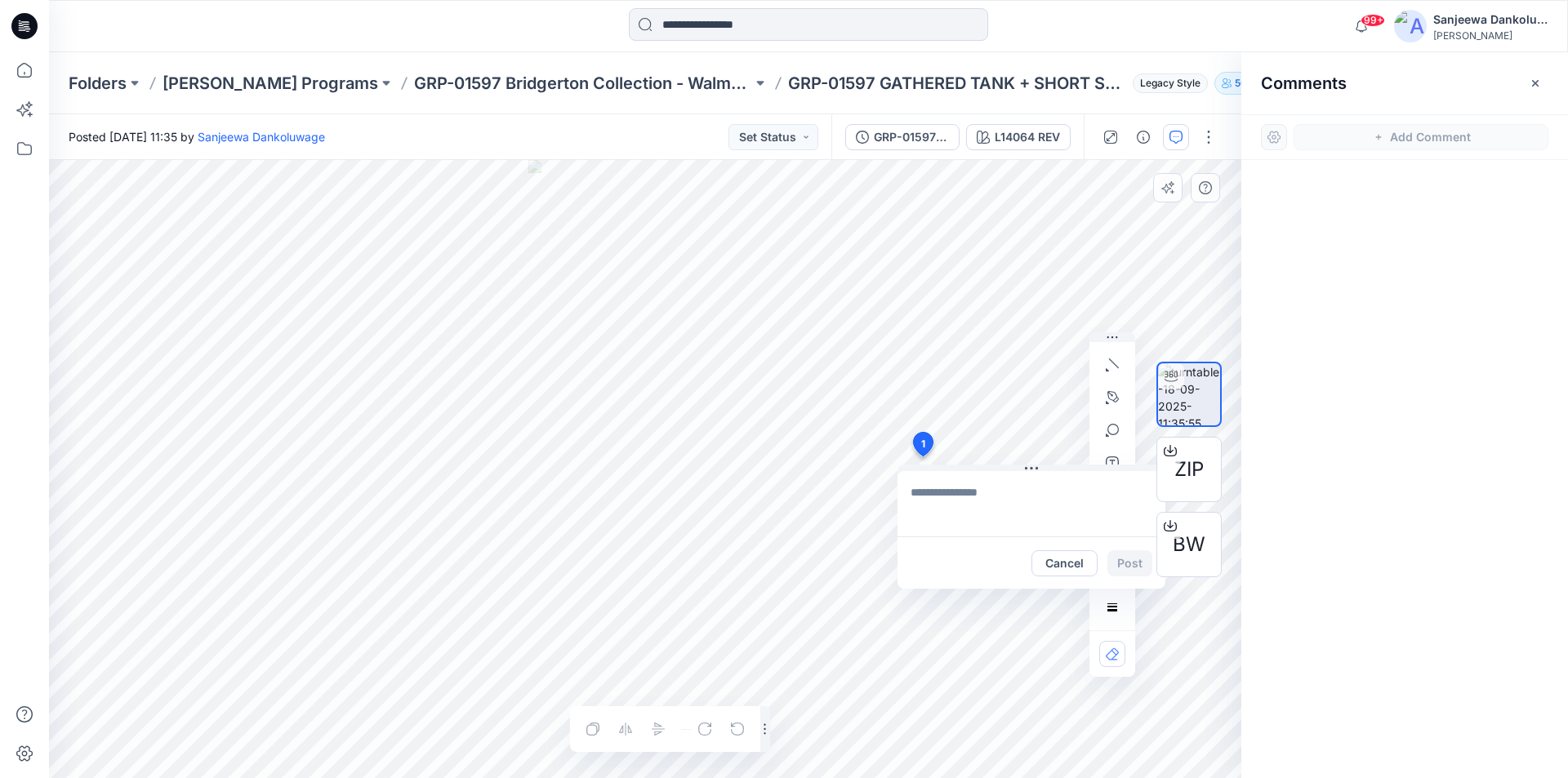
click at [922, 456] on div "1 Cancel Post Layer 1" at bounding box center [645, 469] width 1193 height 618
type textarea "**********"
click at [1128, 558] on button "Post" at bounding box center [1130, 562] width 45 height 26
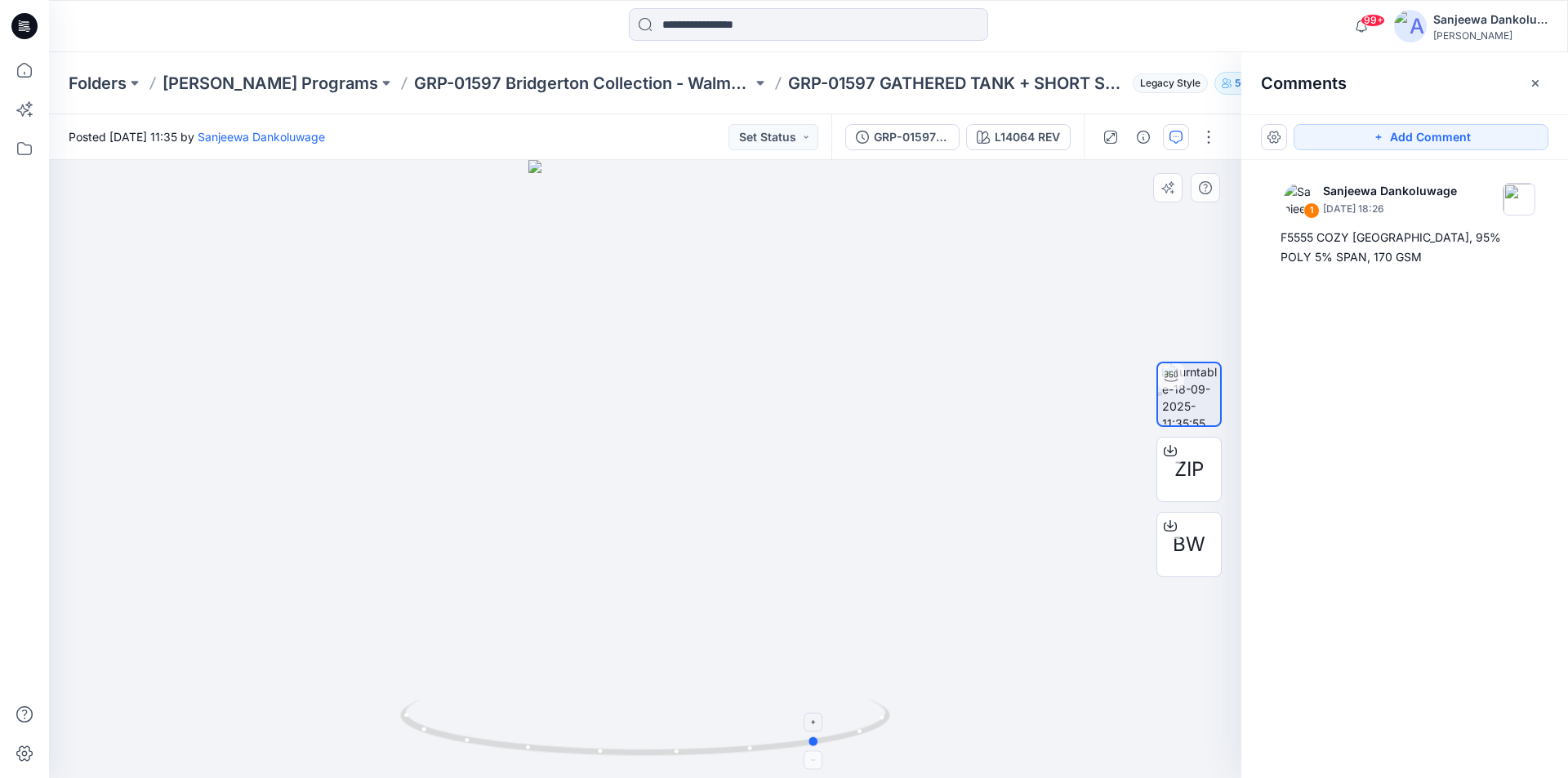
drag, startPoint x: 616, startPoint y: 750, endPoint x: 794, endPoint y: 753, distance: 178.0
click at [794, 753] on icon at bounding box center [646, 729] width 494 height 61
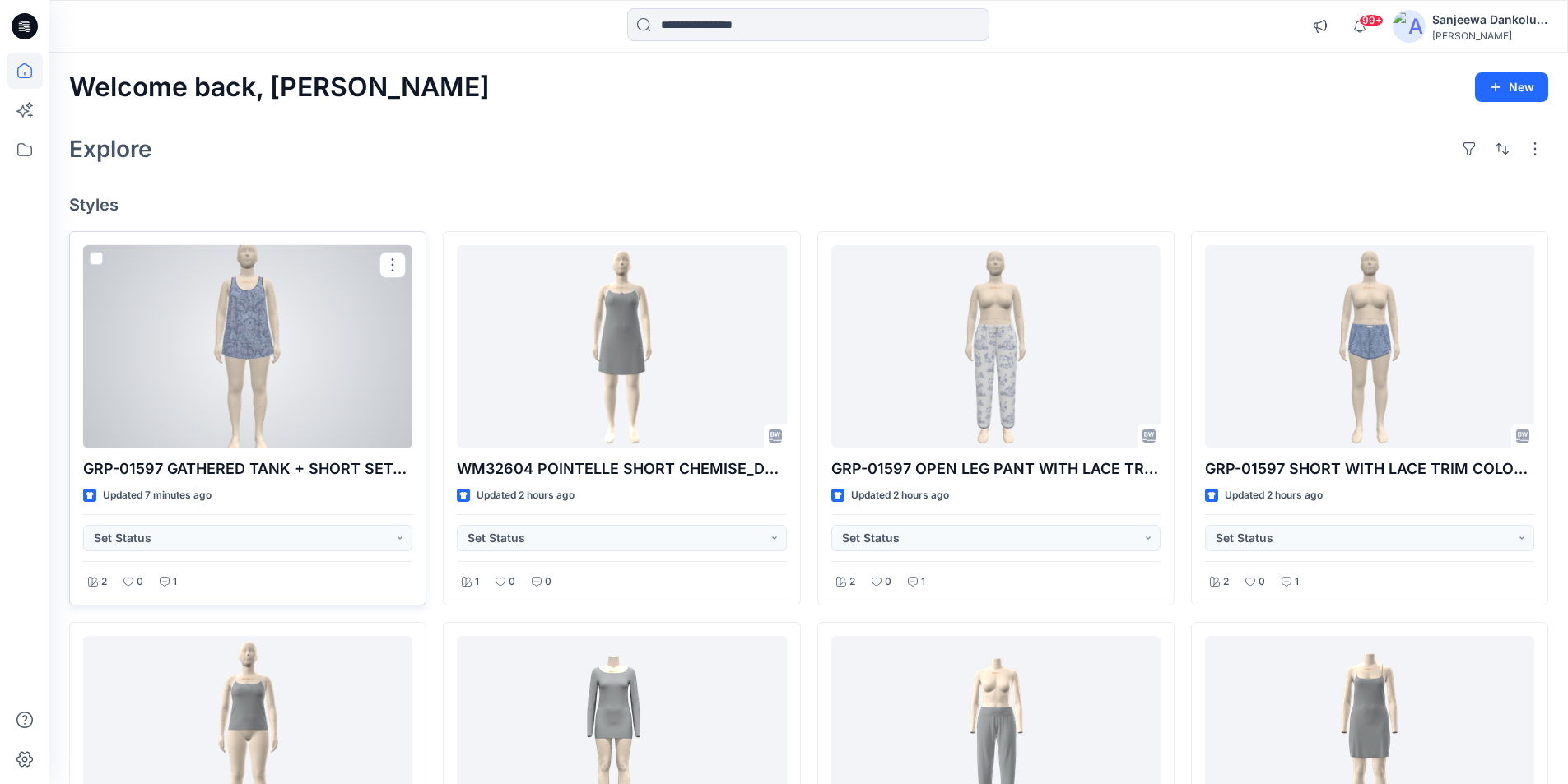
click at [305, 394] on div at bounding box center [247, 346] width 329 height 203
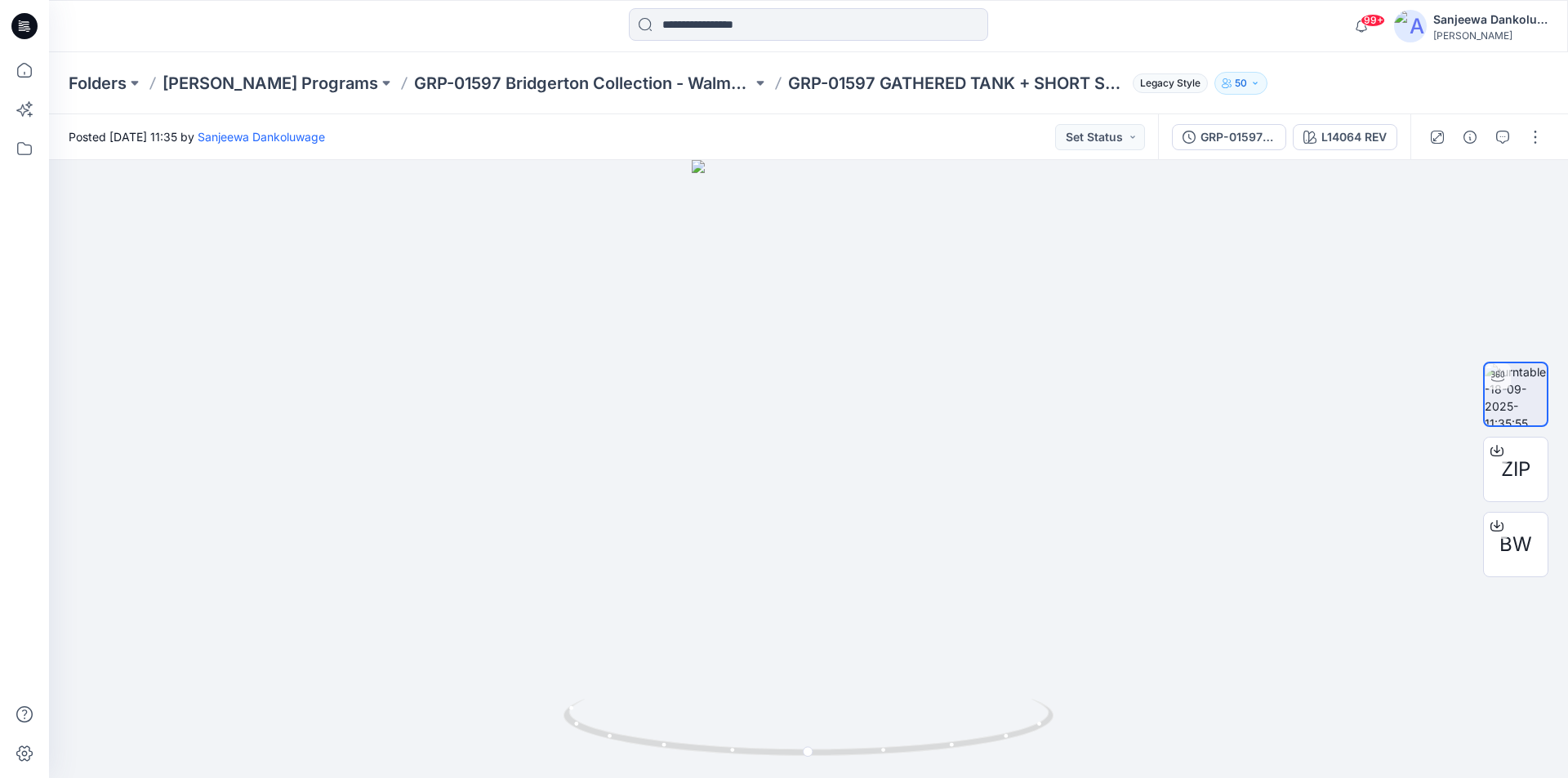
click at [1484, 150] on div at bounding box center [1486, 137] width 151 height 46
click at [1496, 141] on icon "button" at bounding box center [1503, 137] width 13 height 13
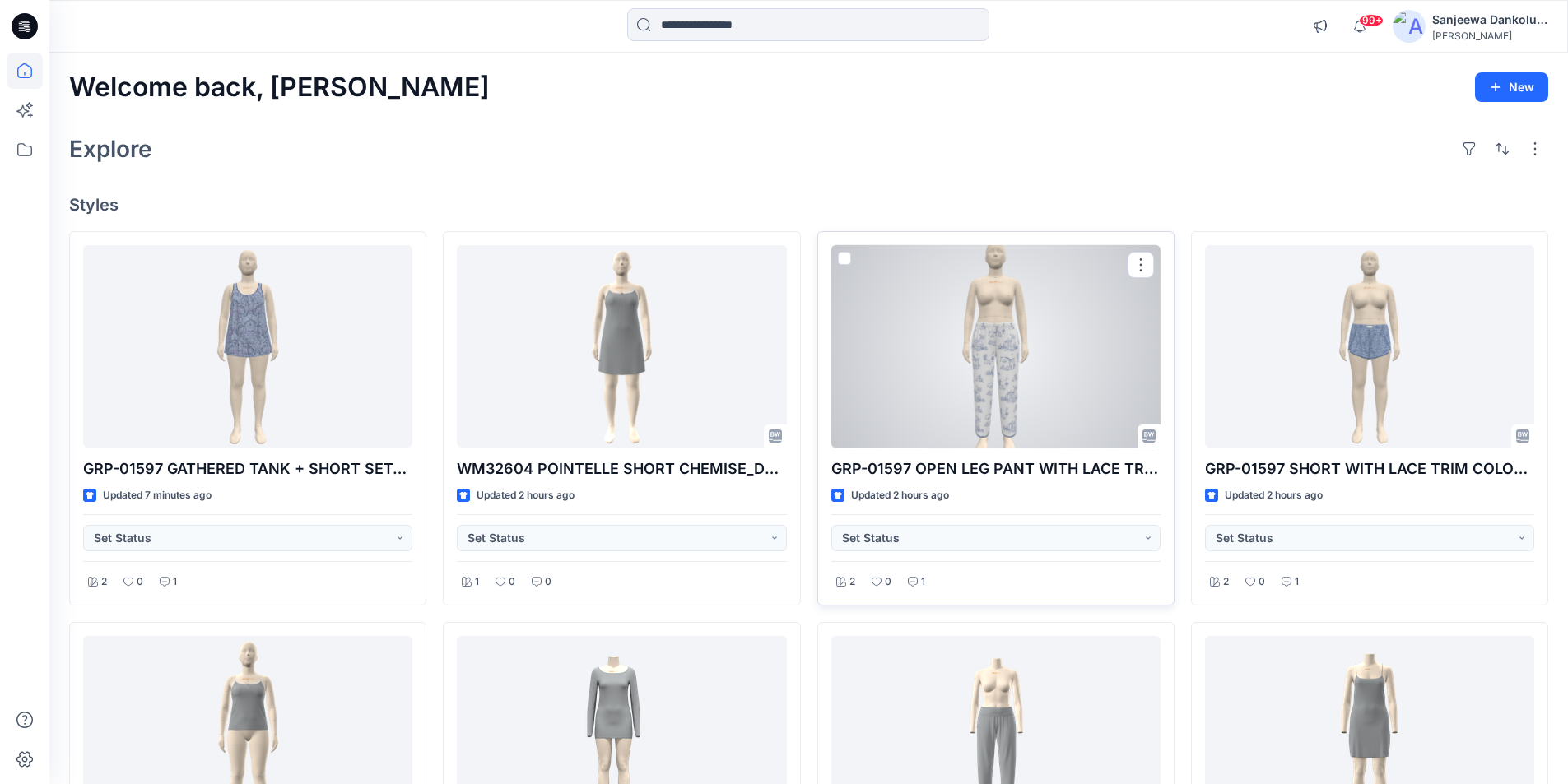
click at [1095, 362] on div at bounding box center [996, 346] width 329 height 203
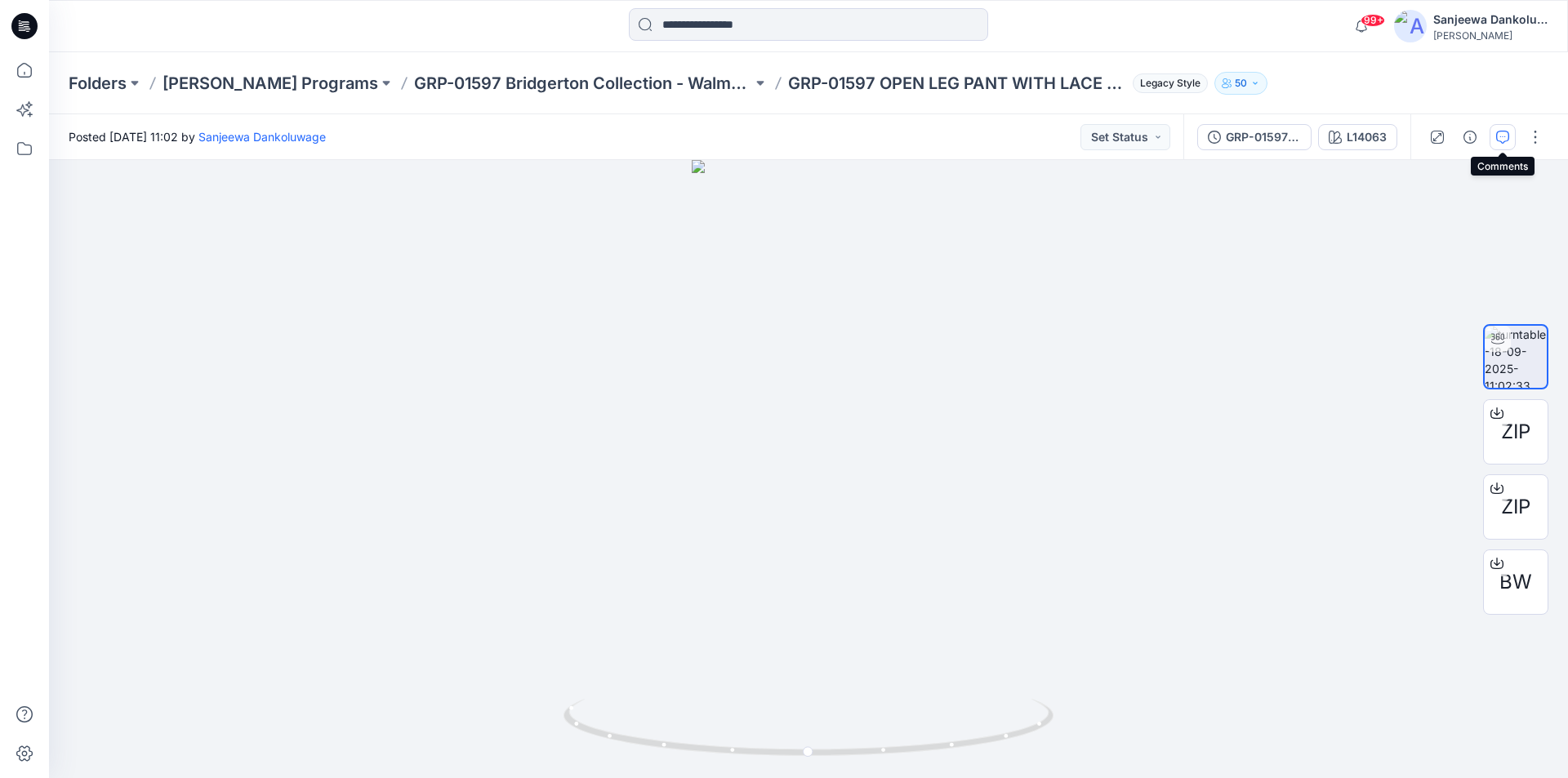
click at [1498, 139] on icon "button" at bounding box center [1503, 137] width 13 height 13
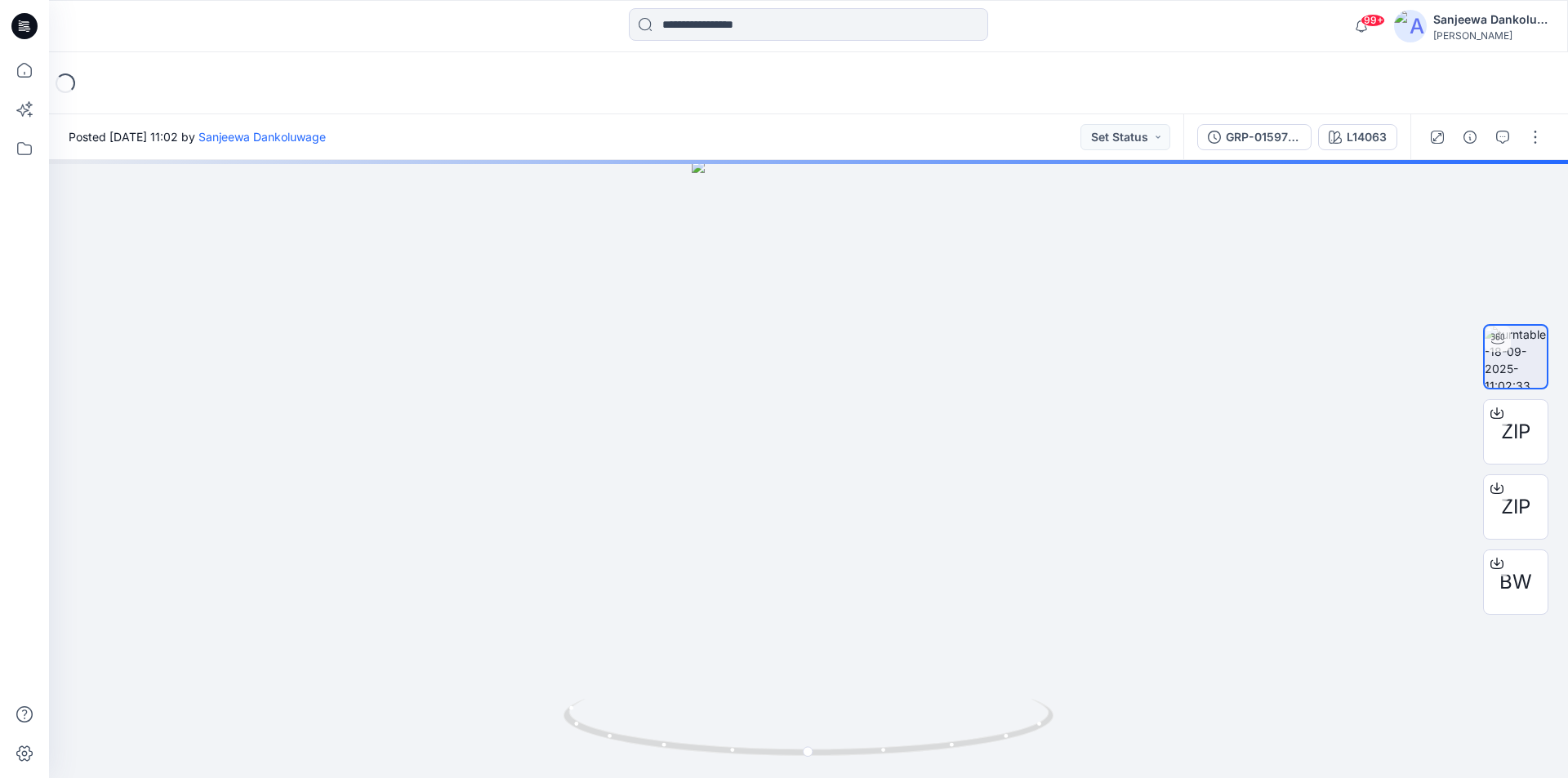
click at [32, 27] on icon at bounding box center [24, 26] width 26 height 26
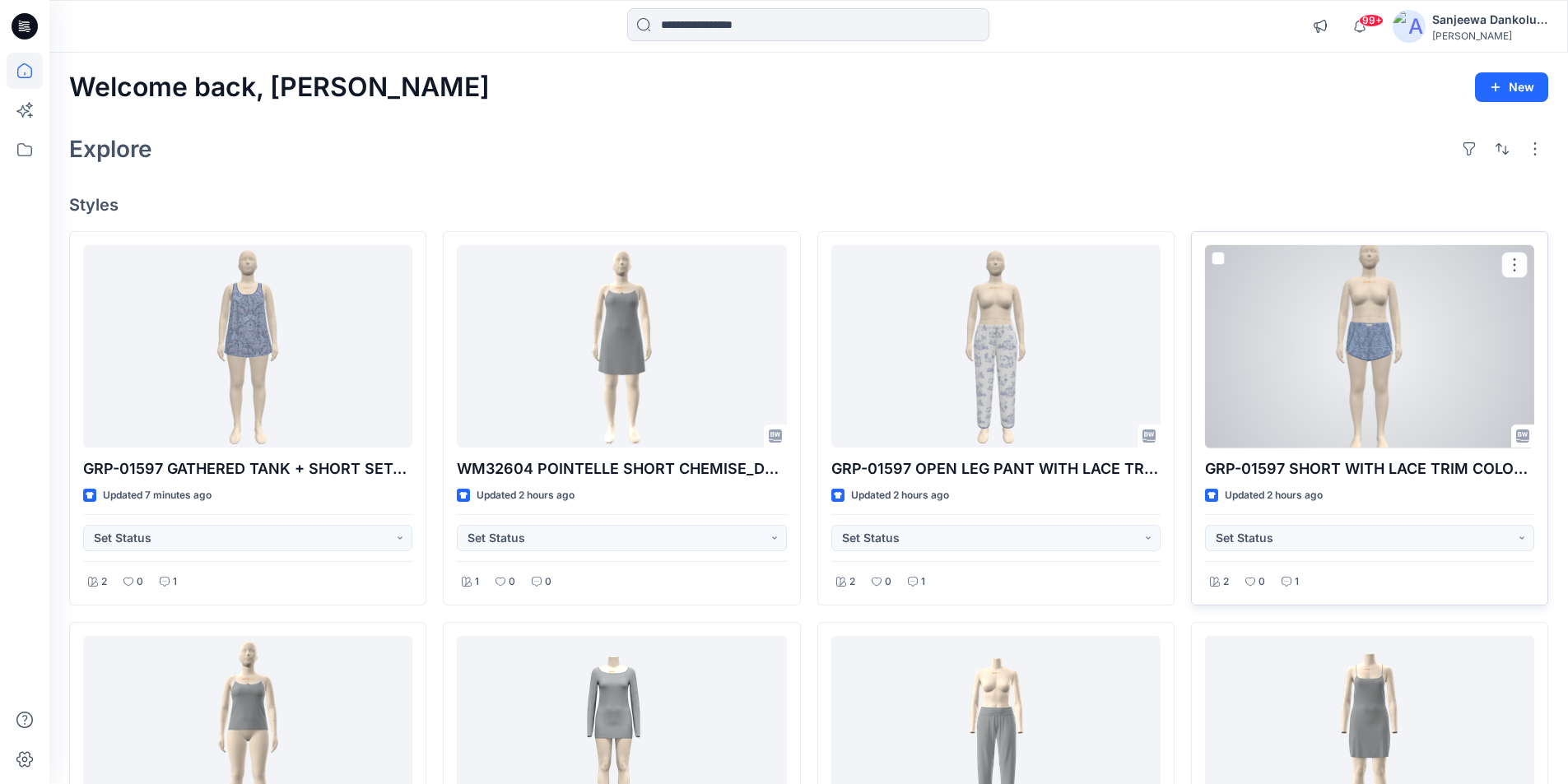
click at [1312, 367] on div at bounding box center [1370, 346] width 329 height 203
